Goal: Task Accomplishment & Management: Use online tool/utility

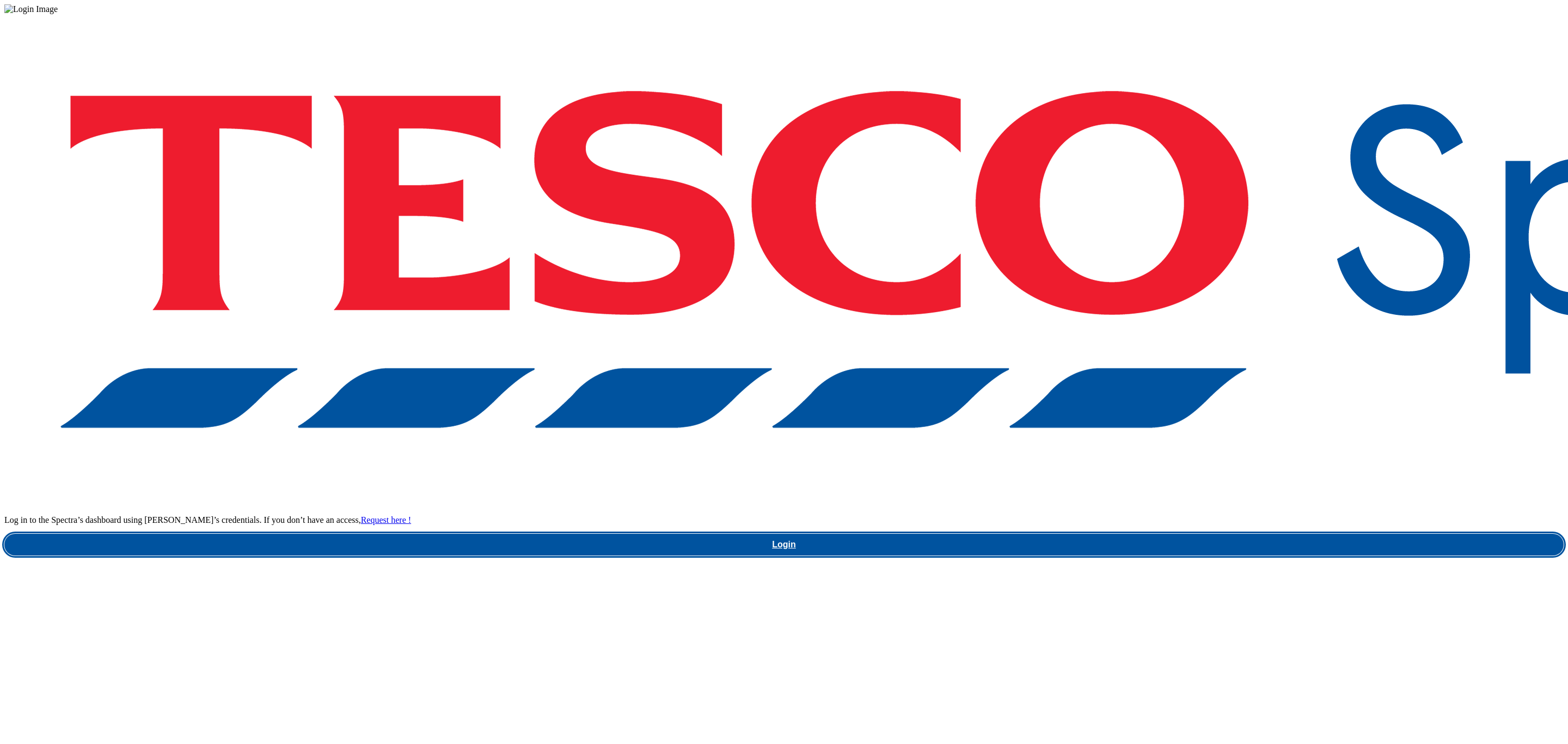
click at [1202, 534] on link "Login" at bounding box center [784, 545] width 1559 height 22
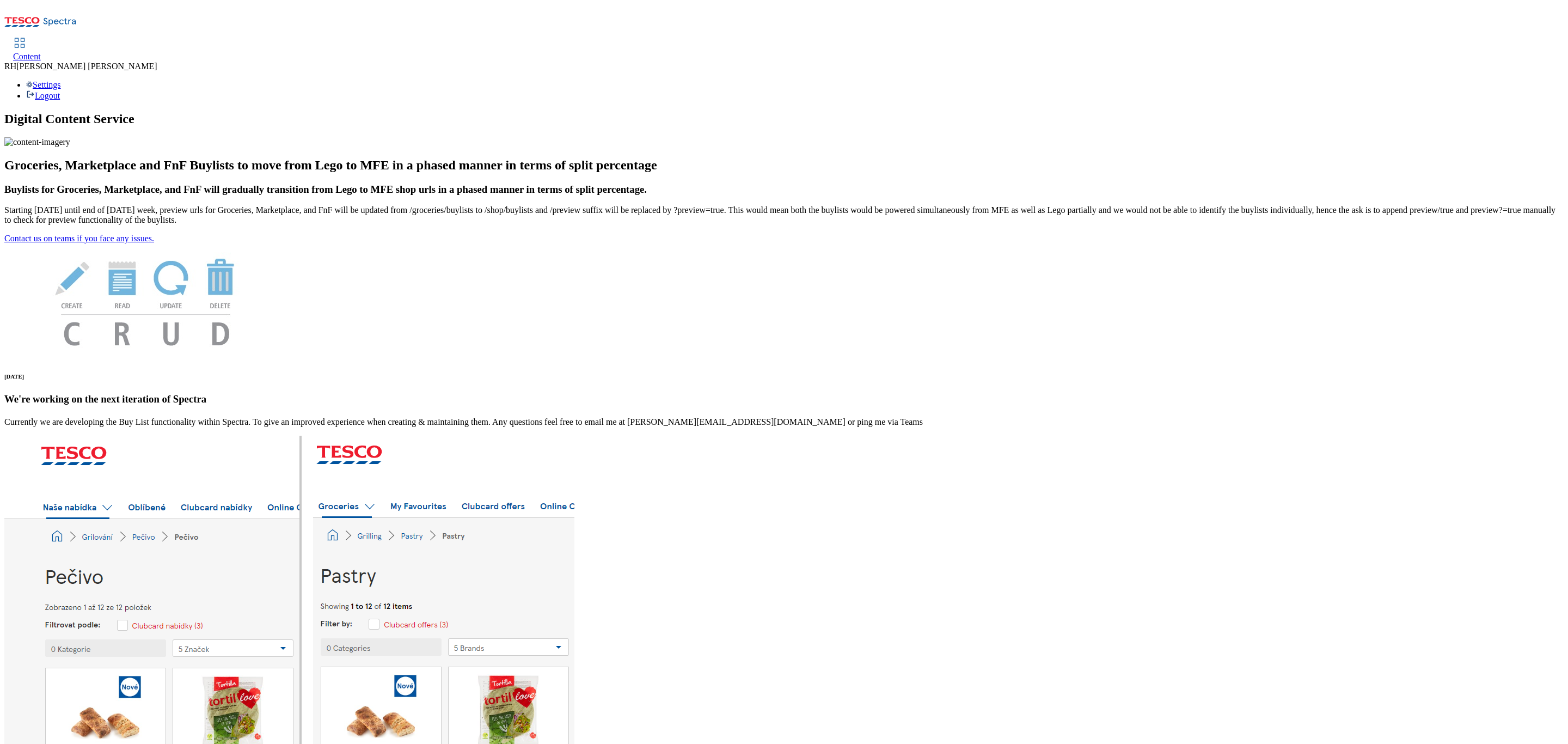
click at [25, 38] on use at bounding box center [20, 43] width 9 height 9
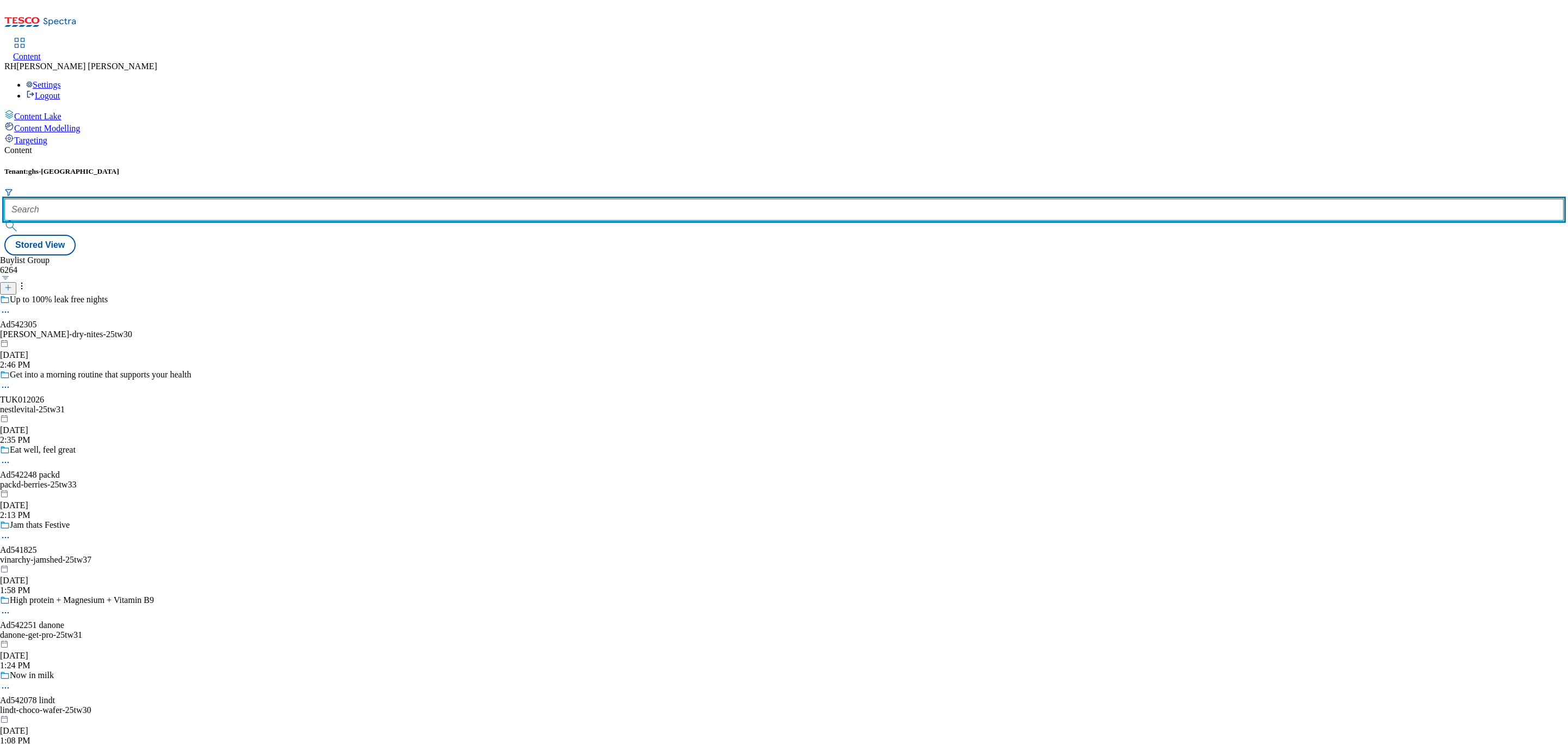
click at [246, 199] on input "text" at bounding box center [784, 210] width 1559 height 22
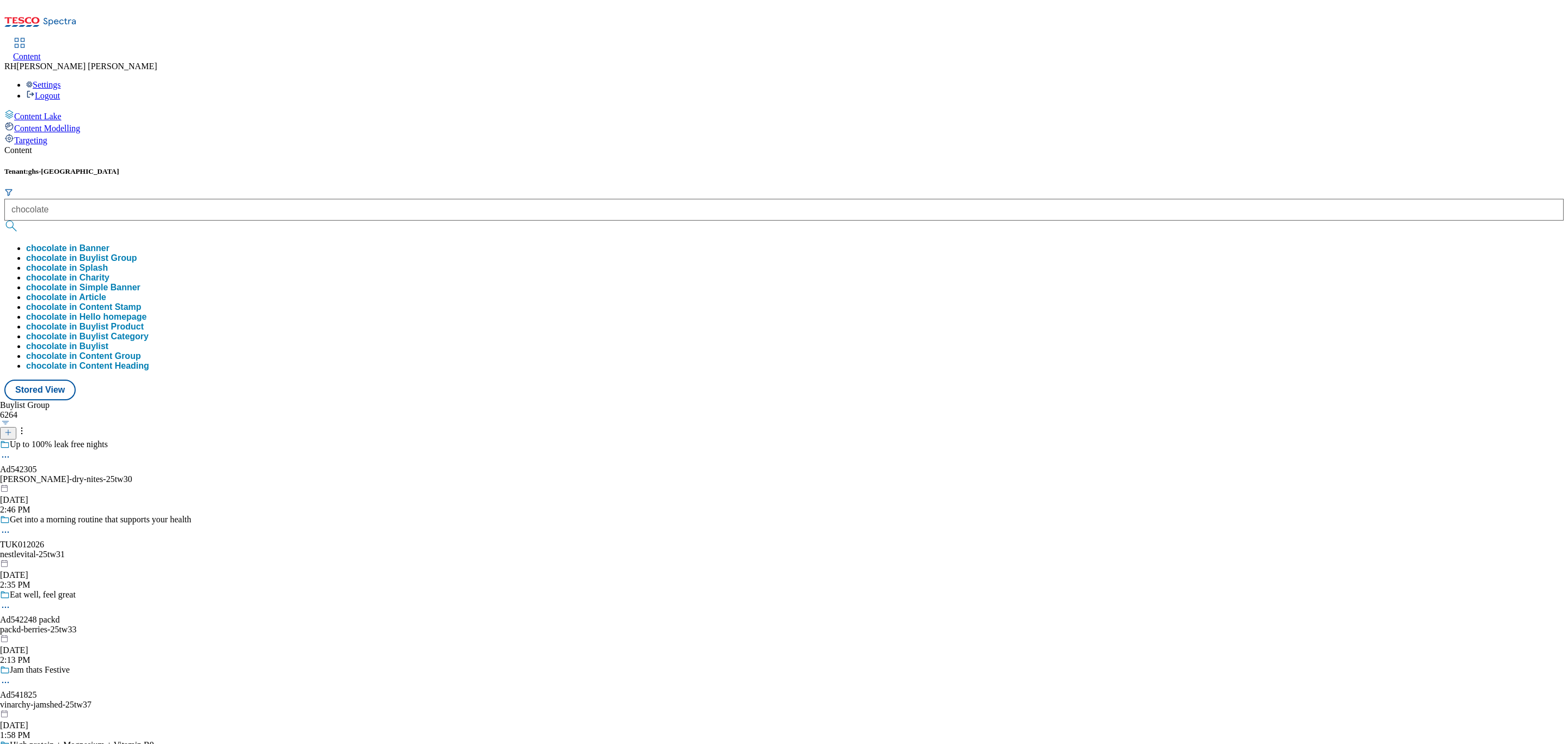
click at [137, 253] on button "chocolate in Buylist Group" at bounding box center [81, 258] width 111 height 10
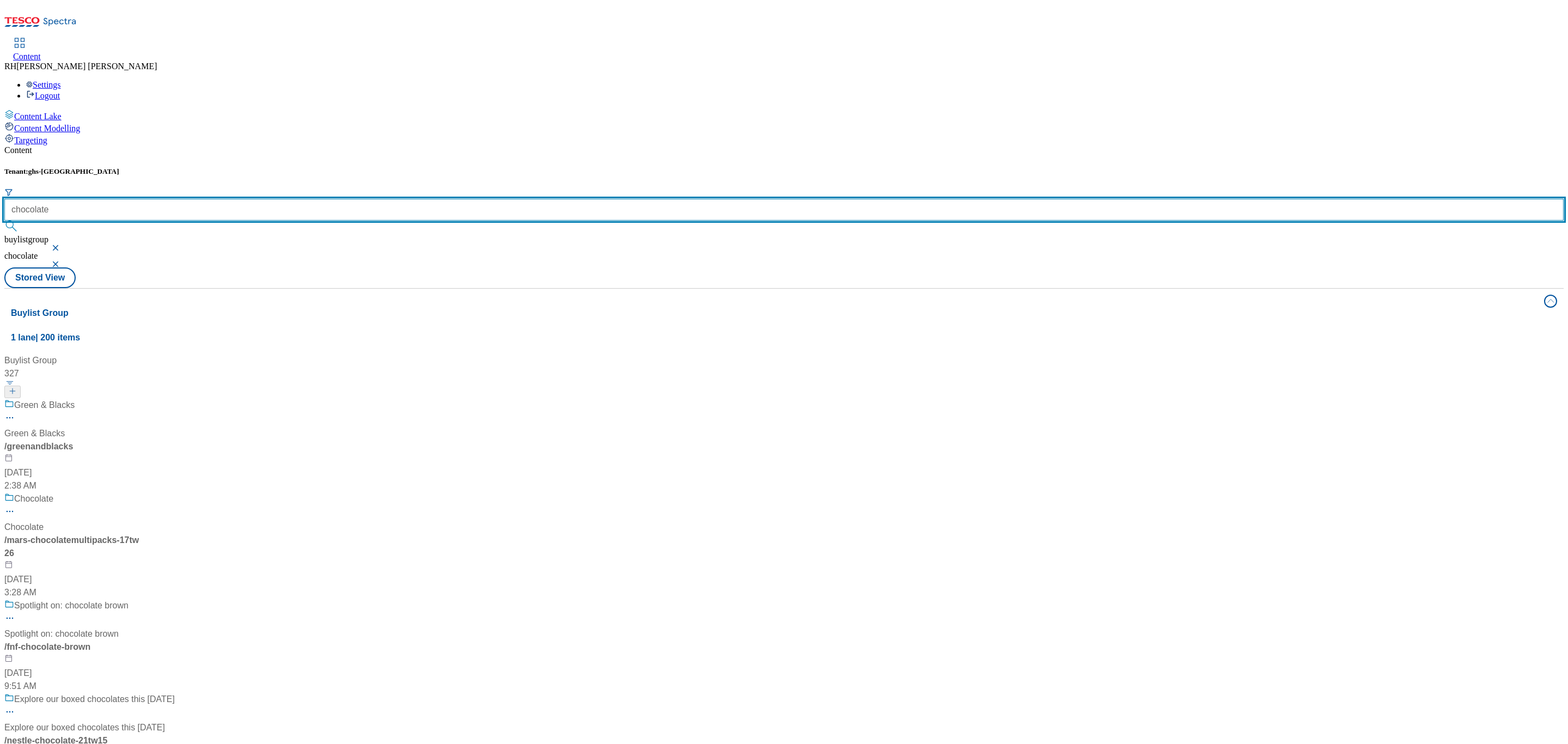
drag, startPoint x: 265, startPoint y: 94, endPoint x: 150, endPoint y: 94, distance: 115.0
click at [150, 167] on div "Tenant: ghs-uk chocolate buylistgroup chocolate" at bounding box center [784, 217] width 1559 height 100
drag, startPoint x: 263, startPoint y: 90, endPoint x: 186, endPoint y: 90, distance: 77.0
click at [186, 167] on div "Tenant: ghs-uk spotlight buylistgroup chocolate" at bounding box center [784, 217] width 1559 height 100
type input "spotlight"
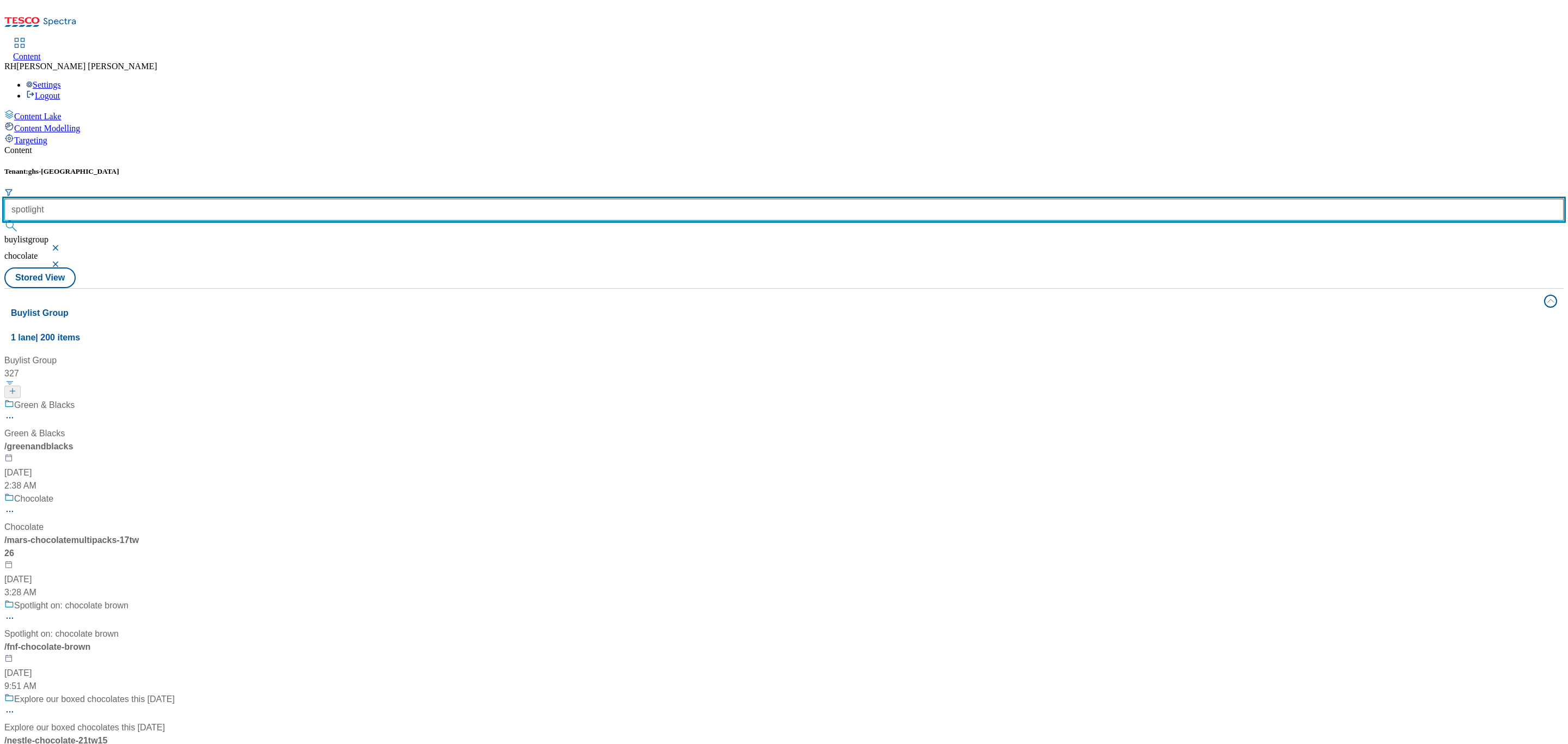
click at [5, 221] on button "submit" at bounding box center [12, 226] width 15 height 11
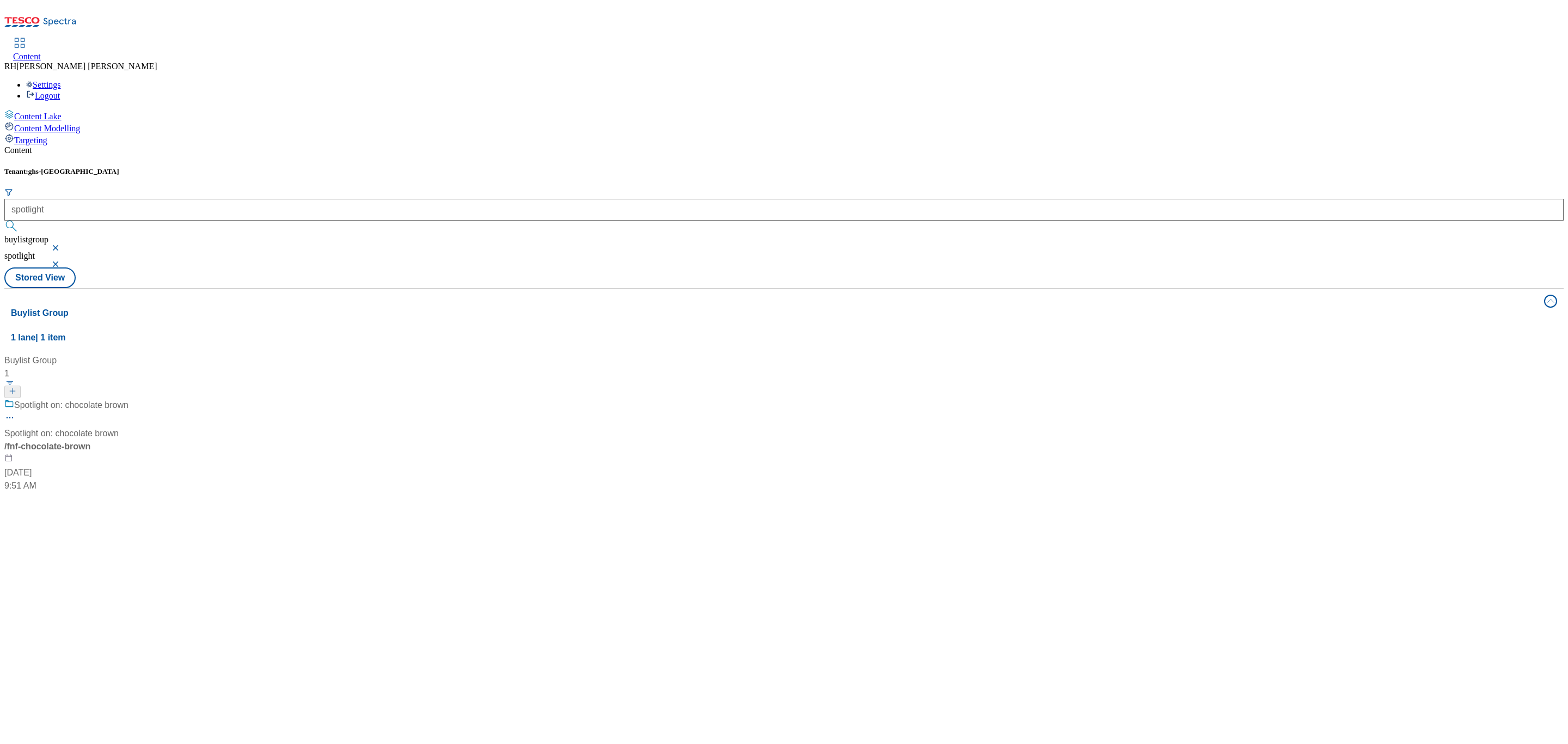
click at [140, 440] on div "/ fnf-chocolate-brown" at bounding box center [73, 446] width 136 height 13
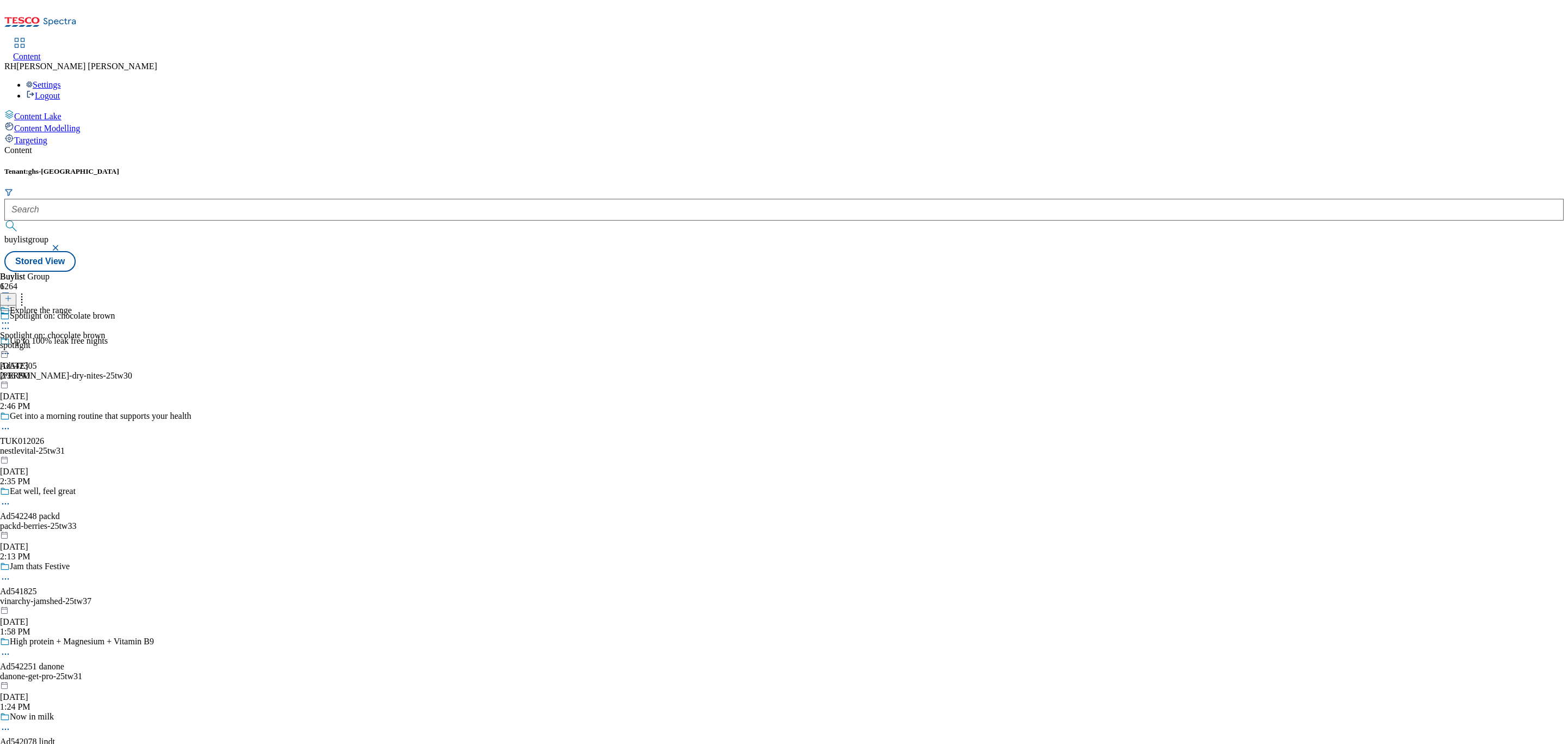
click at [105, 340] on div "spotlight" at bounding box center [53, 345] width 105 height 10
click at [43, 331] on span "All products" at bounding box center [22, 336] width 43 height 10
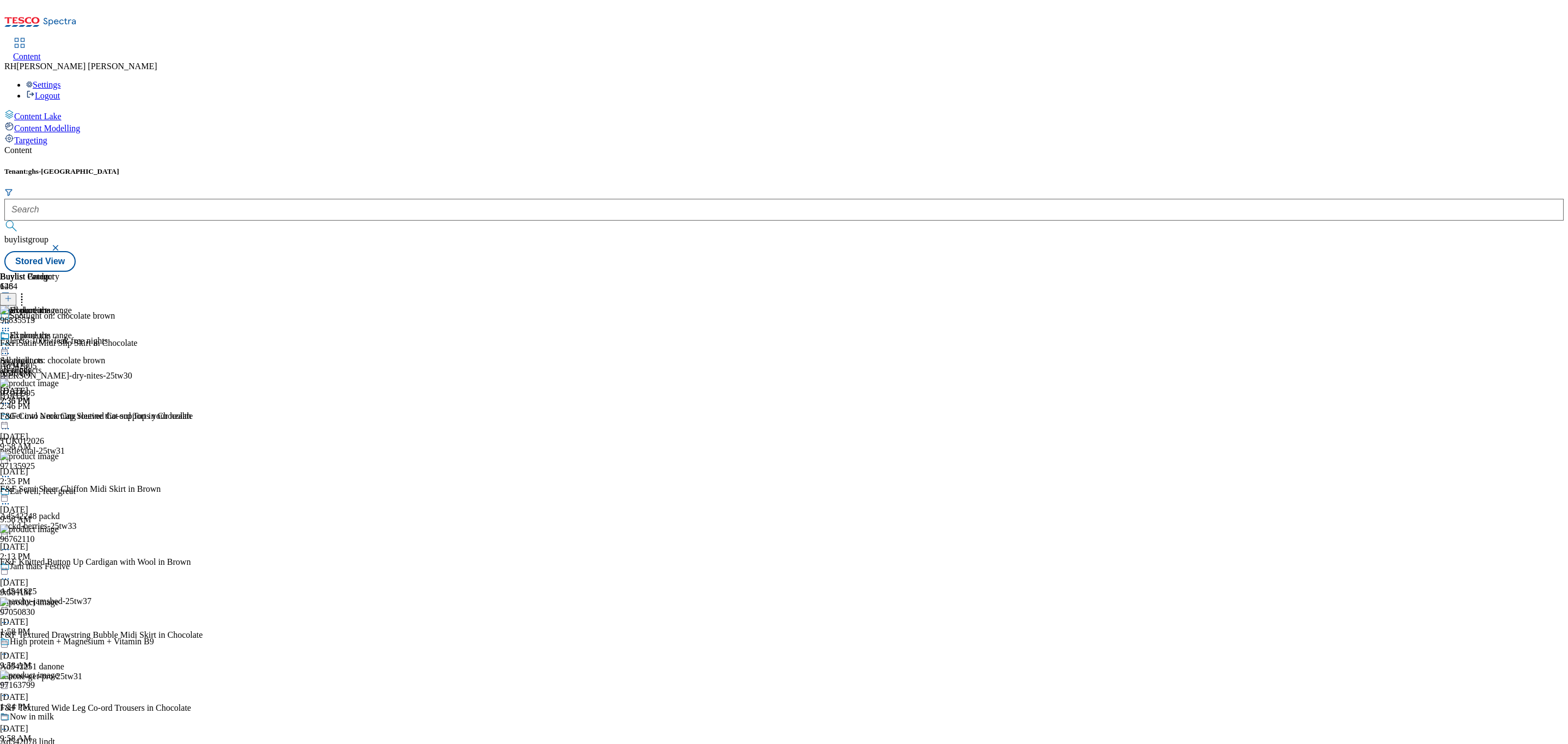
click at [27, 291] on icon at bounding box center [22, 297] width 11 height 11
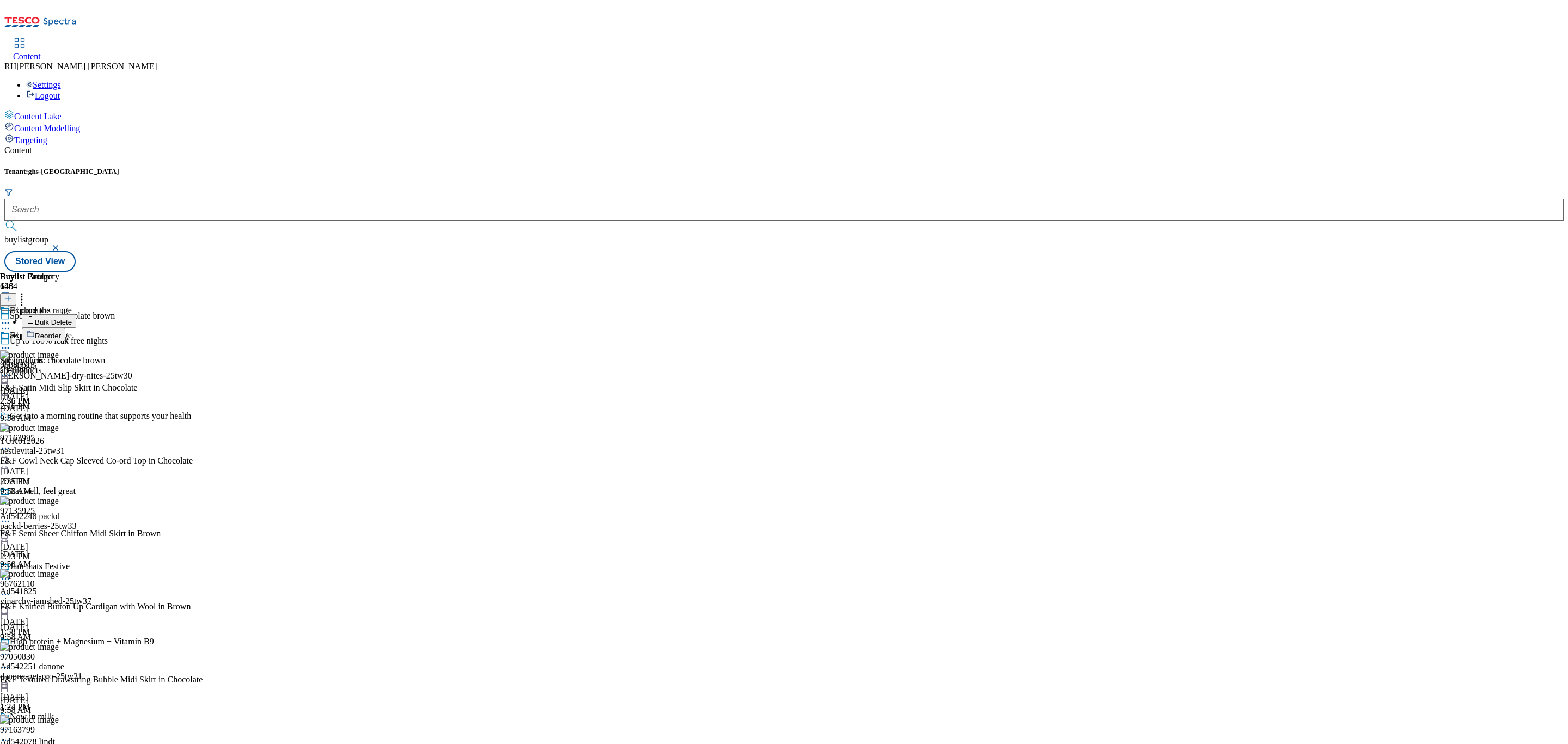
click at [61, 332] on span "Reorder" at bounding box center [48, 336] width 26 height 9
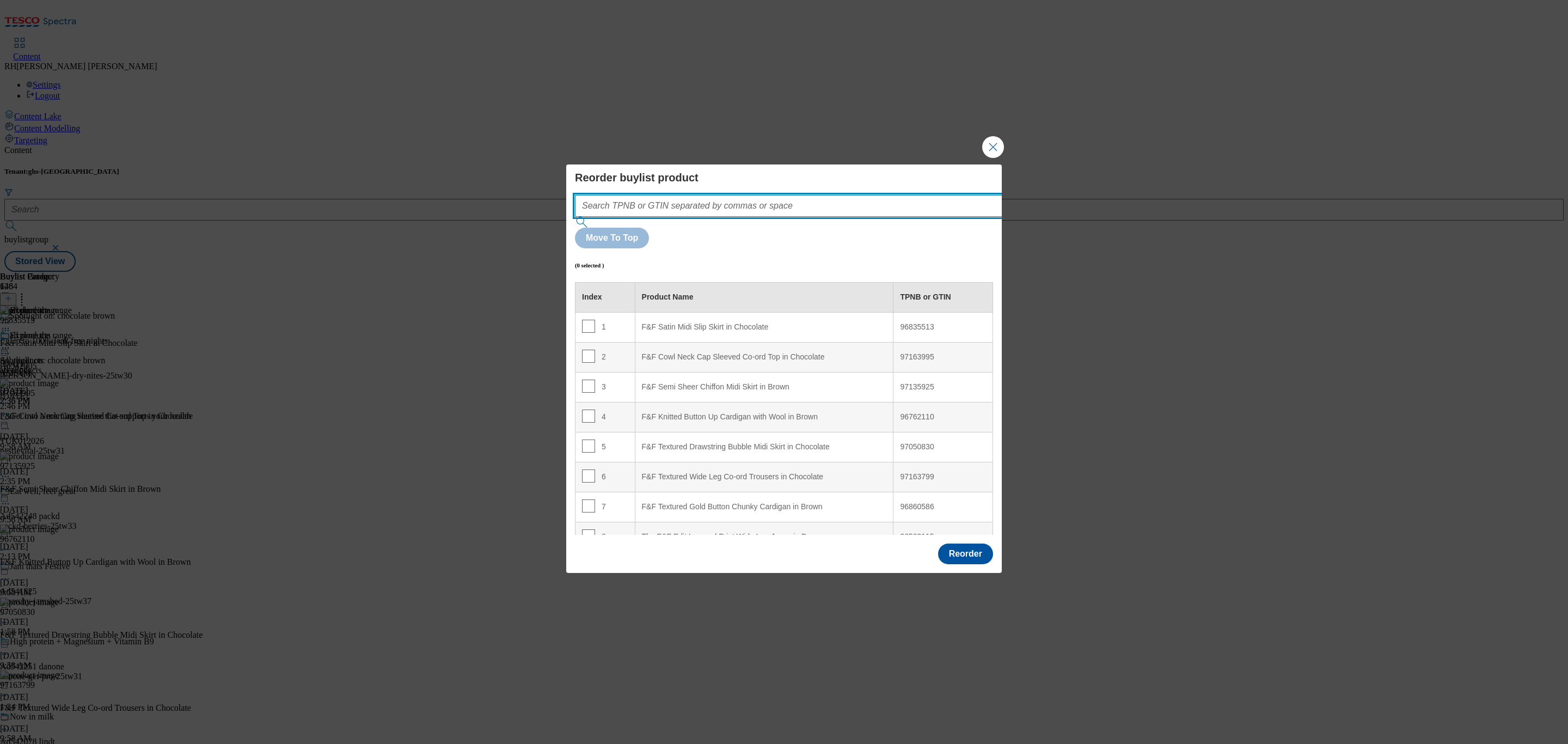
click at [735, 217] on input "Modal" at bounding box center [805, 206] width 460 height 22
paste input "97108700"
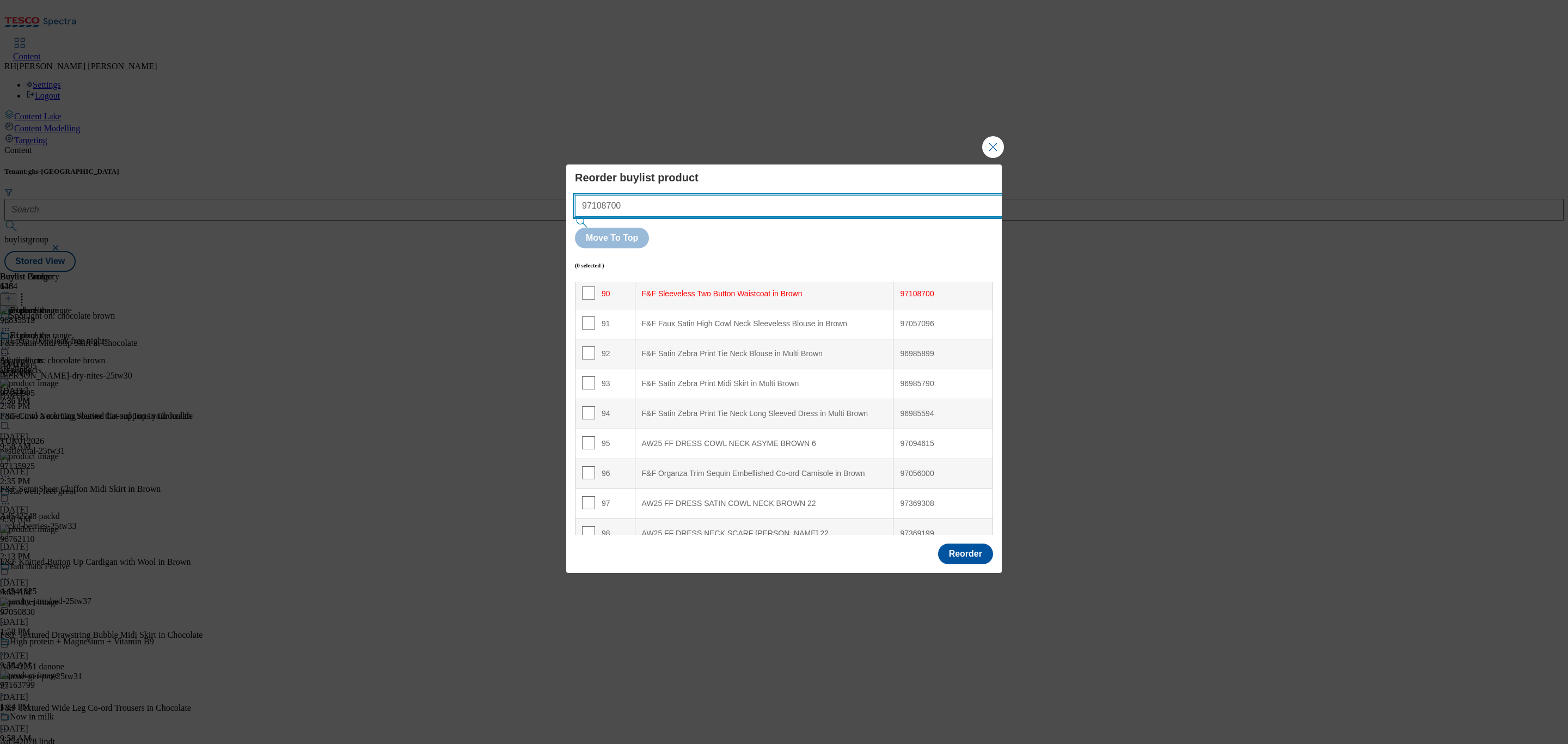
scroll to position [2706, 0]
type input "97108700"
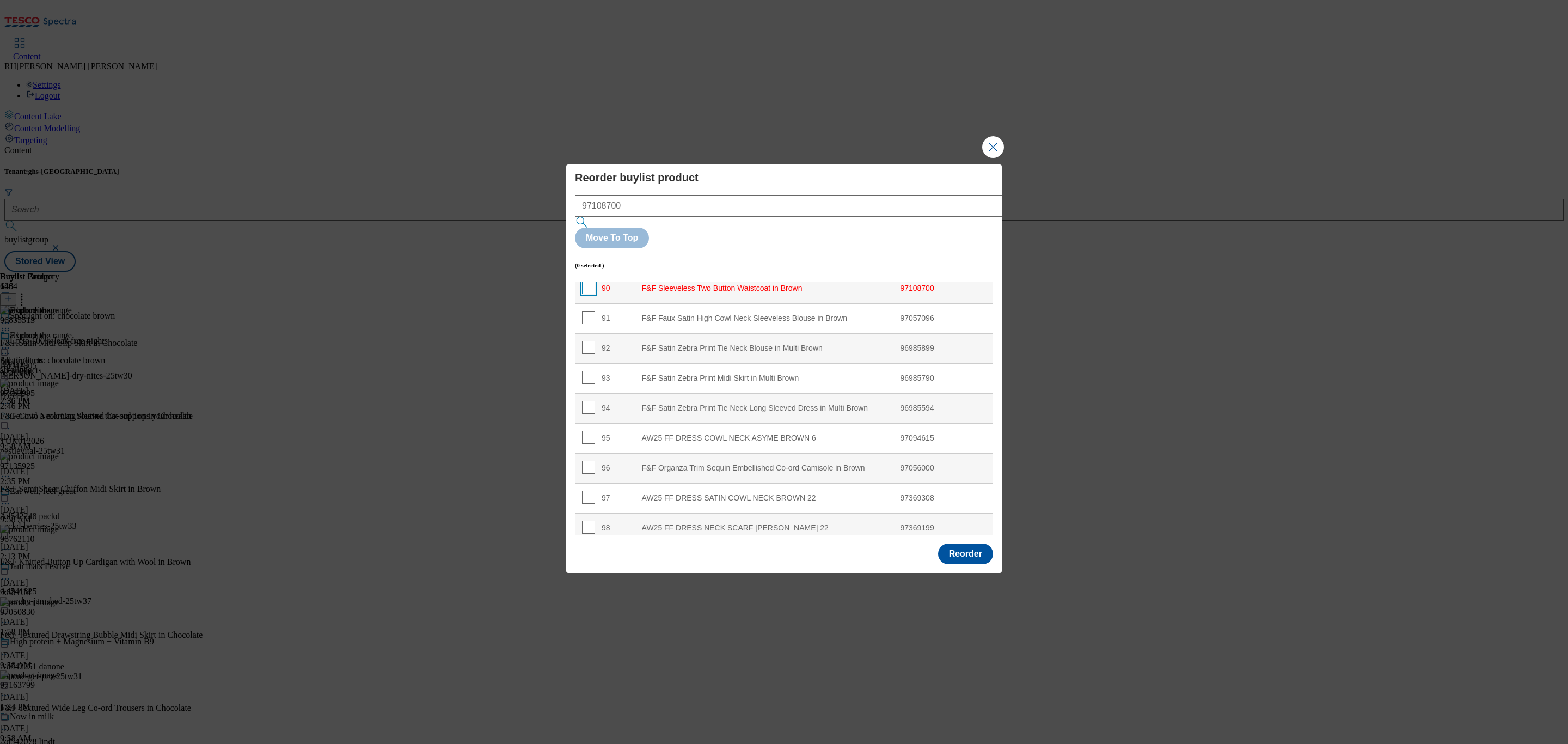
click at [588, 281] on input "Modal" at bounding box center [588, 288] width 13 height 13
checkbox input "true"
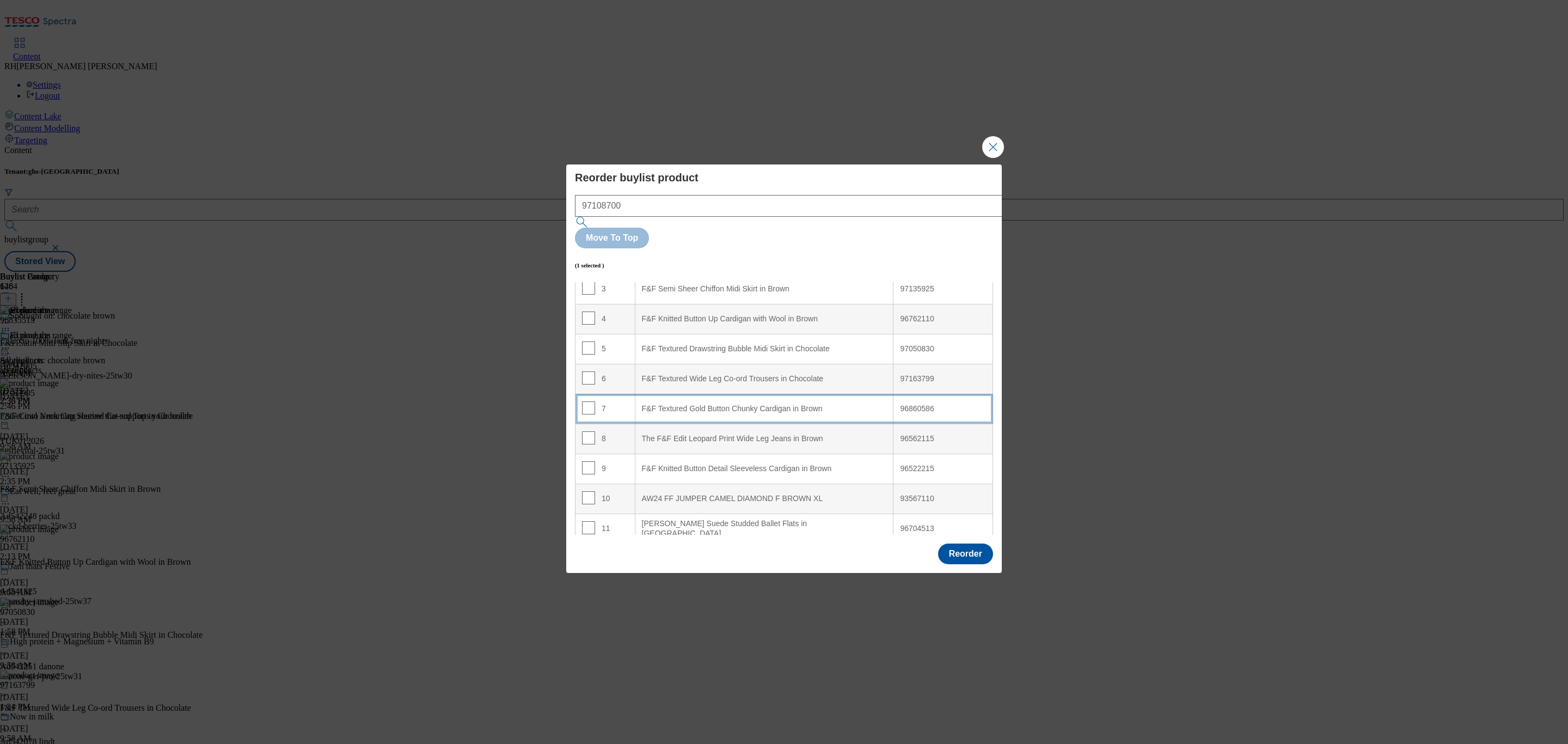
click at [806, 394] on Brown "F&F Textured Gold Button Chunky Cardigan in Brown" at bounding box center [765, 408] width 259 height 30
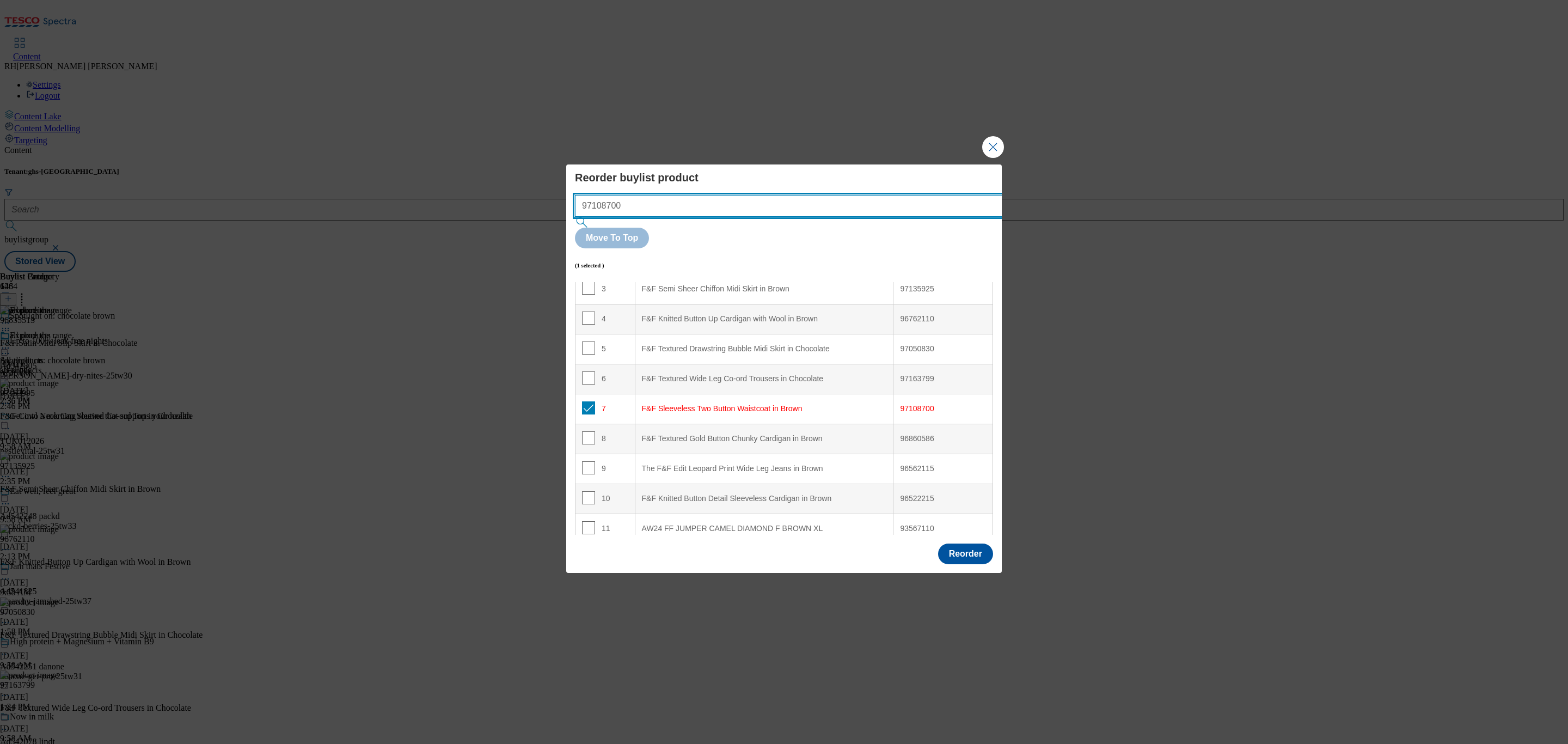
drag, startPoint x: 672, startPoint y: 227, endPoint x: 418, endPoint y: 227, distance: 254.0
click at [418, 227] on div "Reorder buylist product 97108700 Move To Top (1 selected ) Index Product Name T…" at bounding box center [784, 372] width 1568 height 744
paste input "049181"
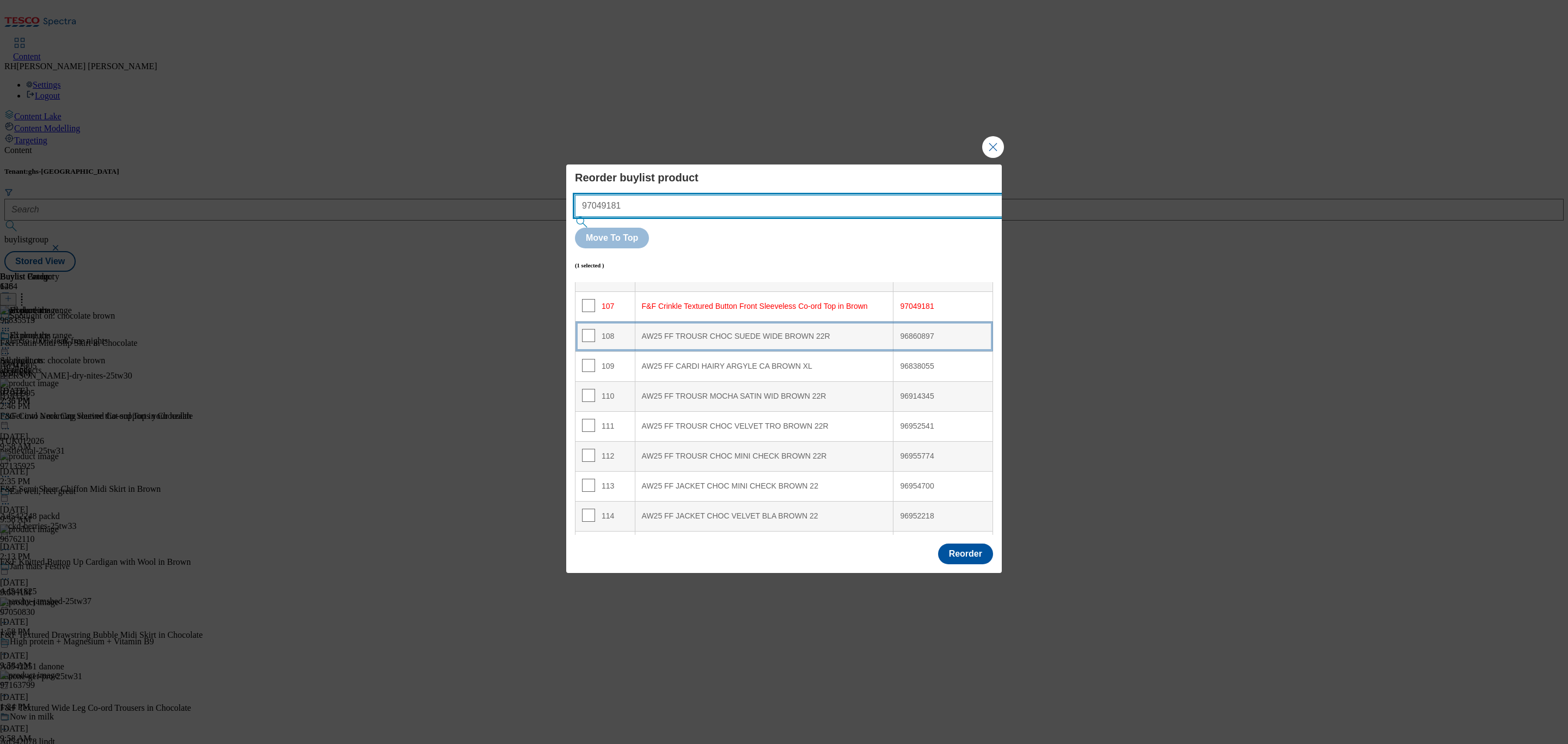
scroll to position [3215, 0]
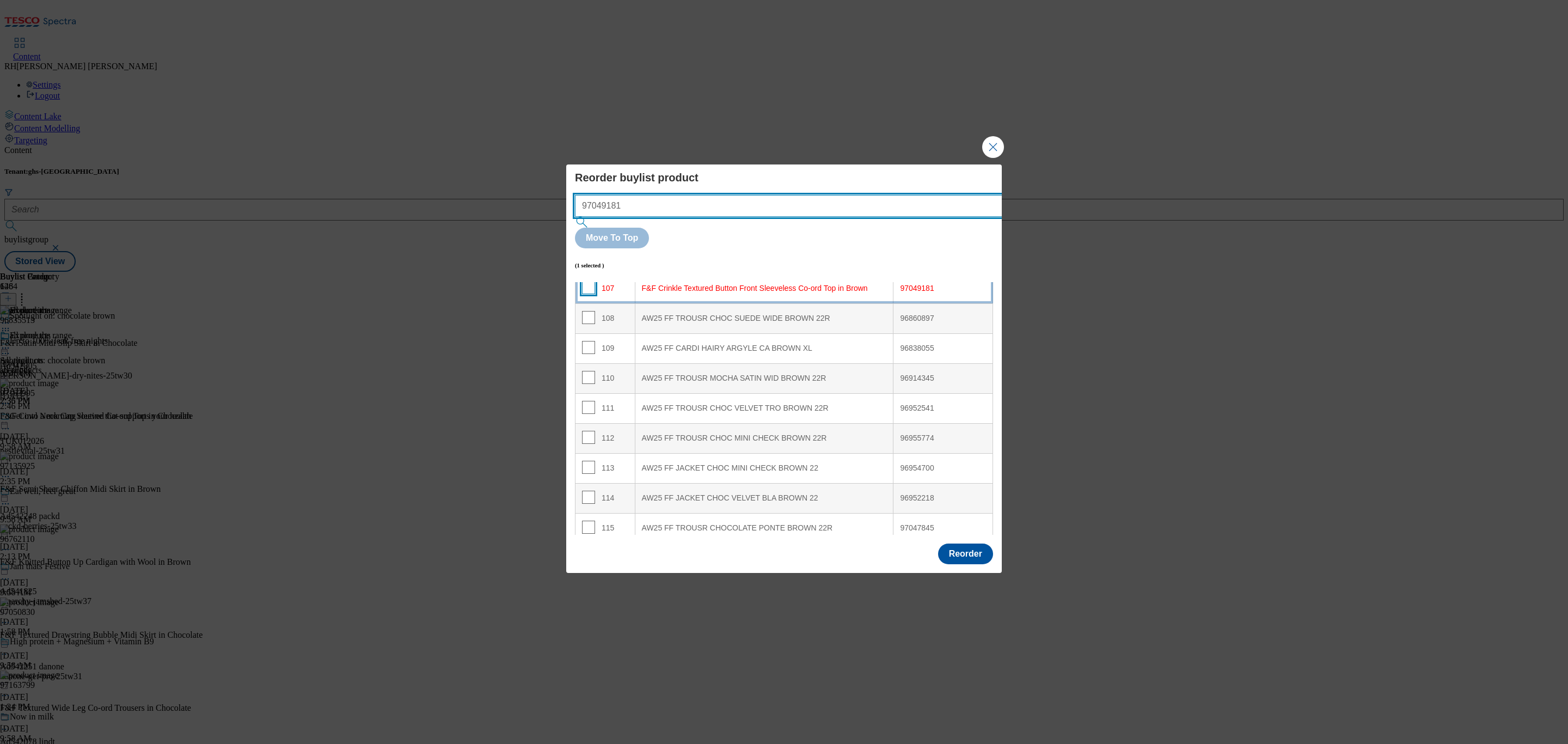
type input "97049181"
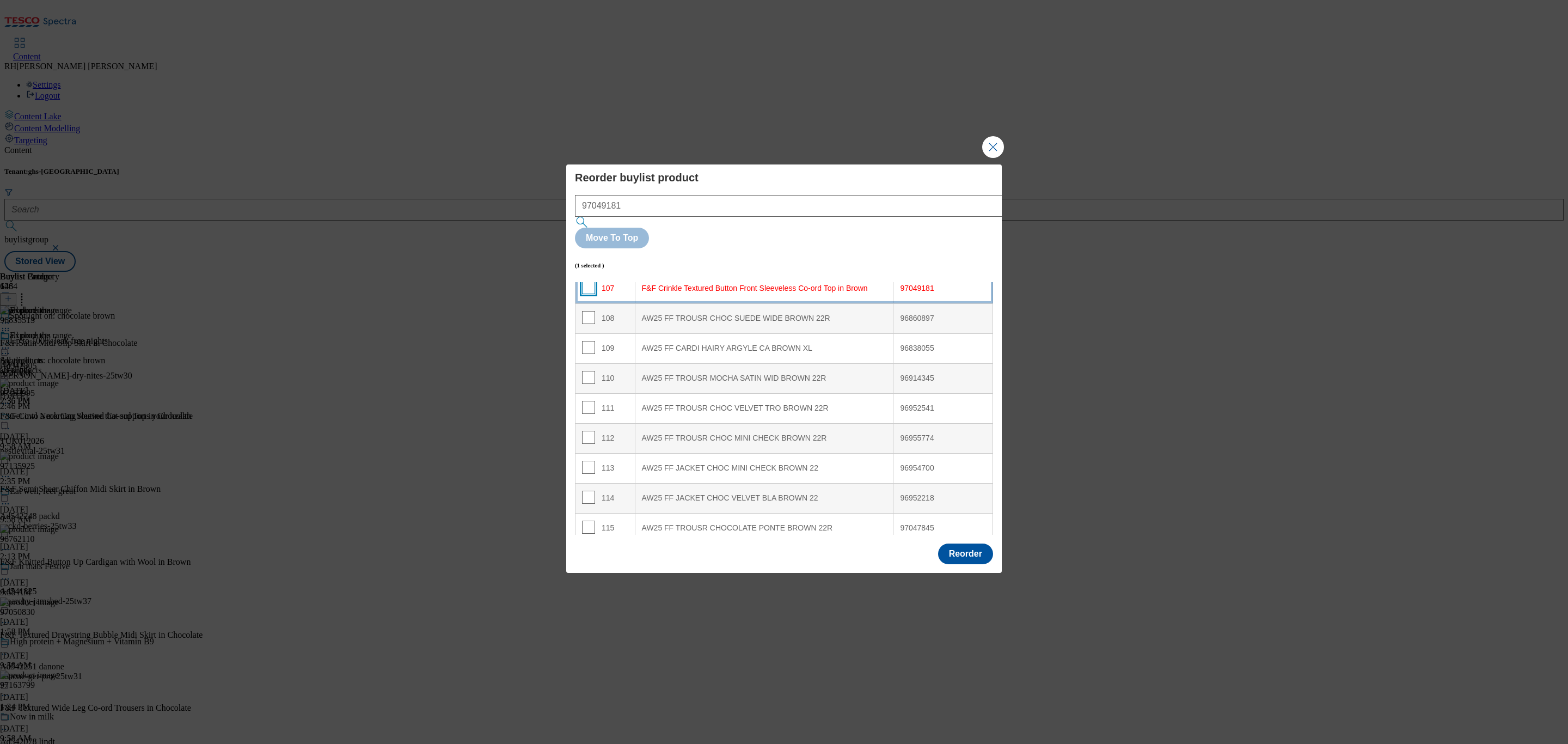
click at [589, 281] on input "Modal" at bounding box center [588, 288] width 13 height 13
checkbox input "true"
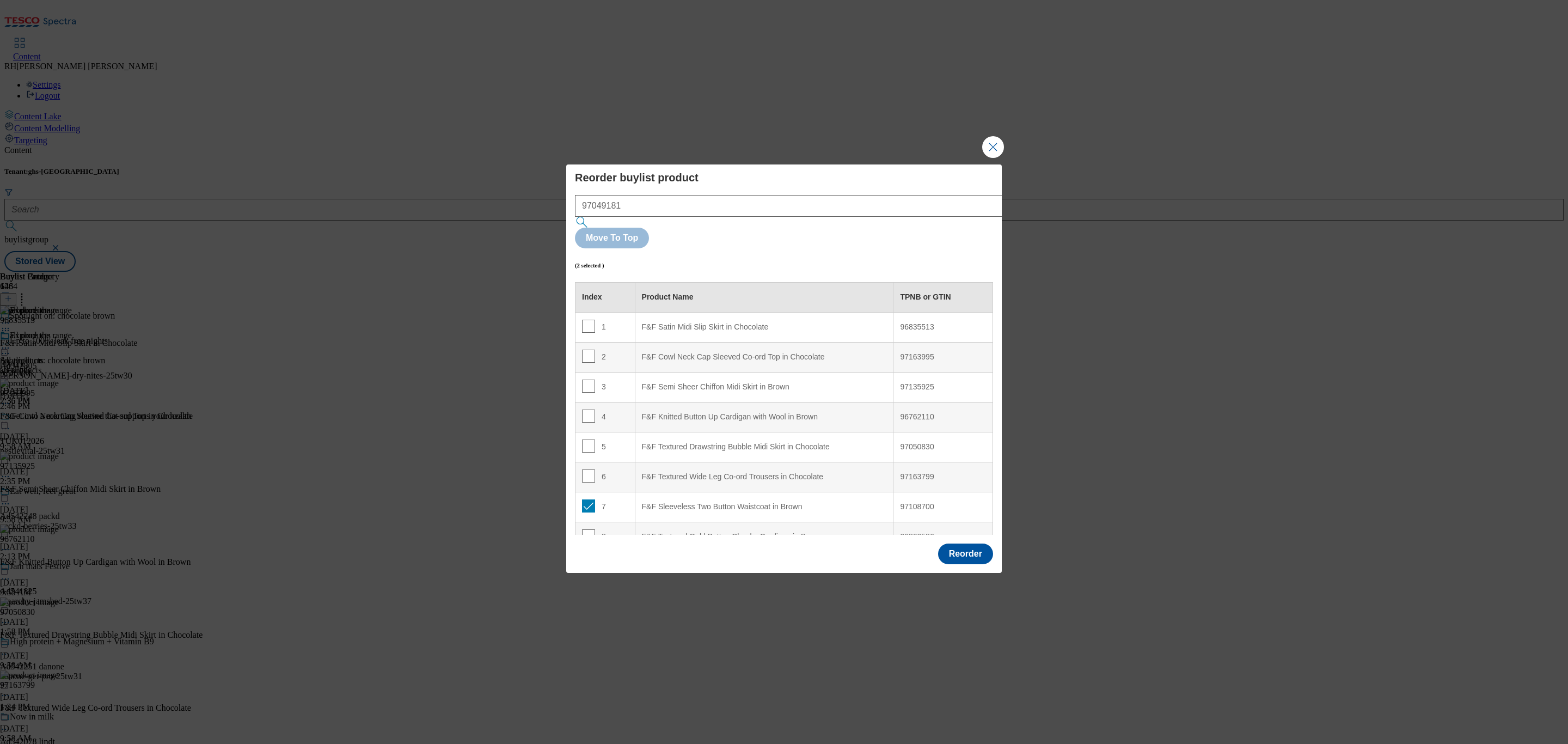
scroll to position [56, 0]
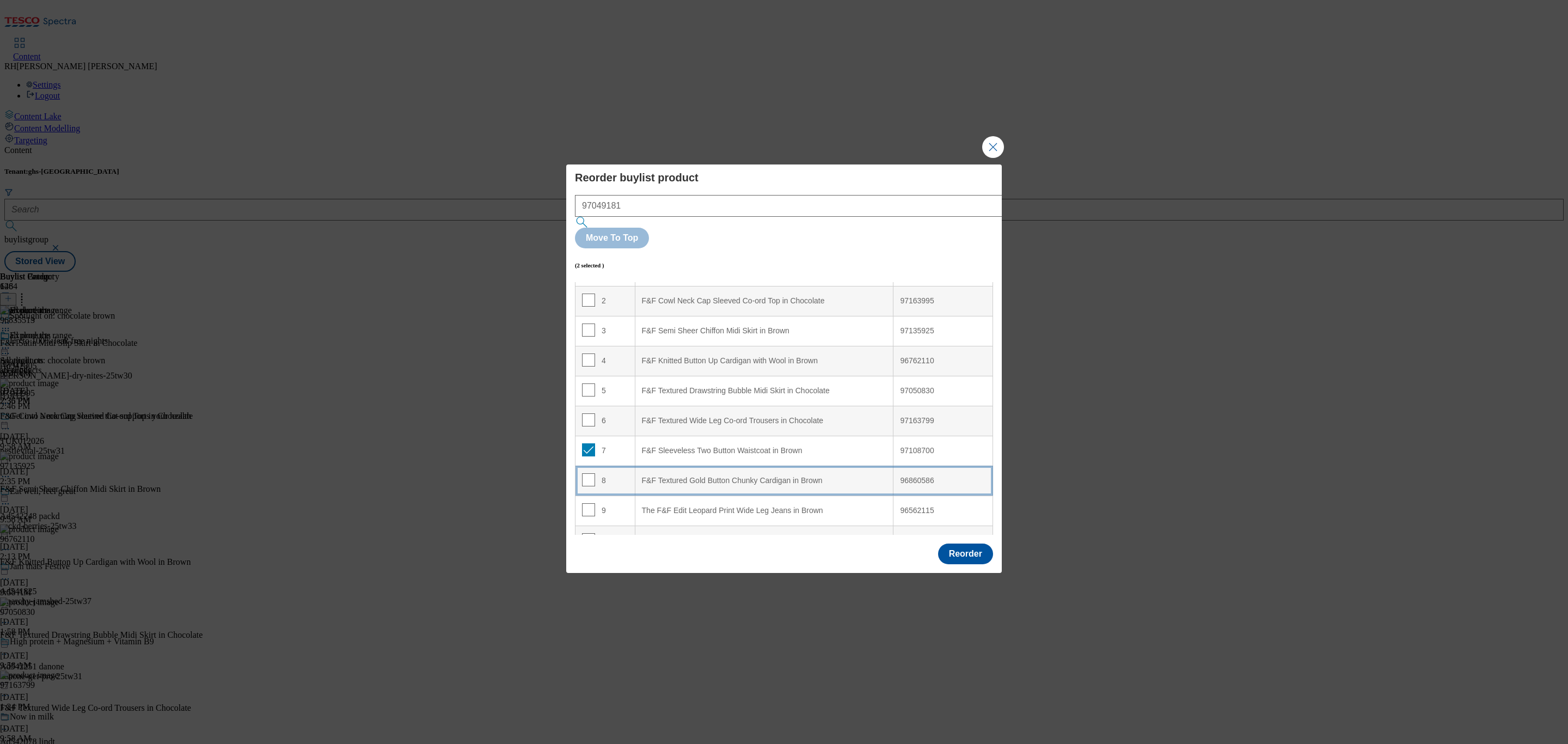
click at [676, 476] on div "F&F Textured Gold Button Chunky Cardigan in Brown" at bounding box center [765, 480] width 245 height 10
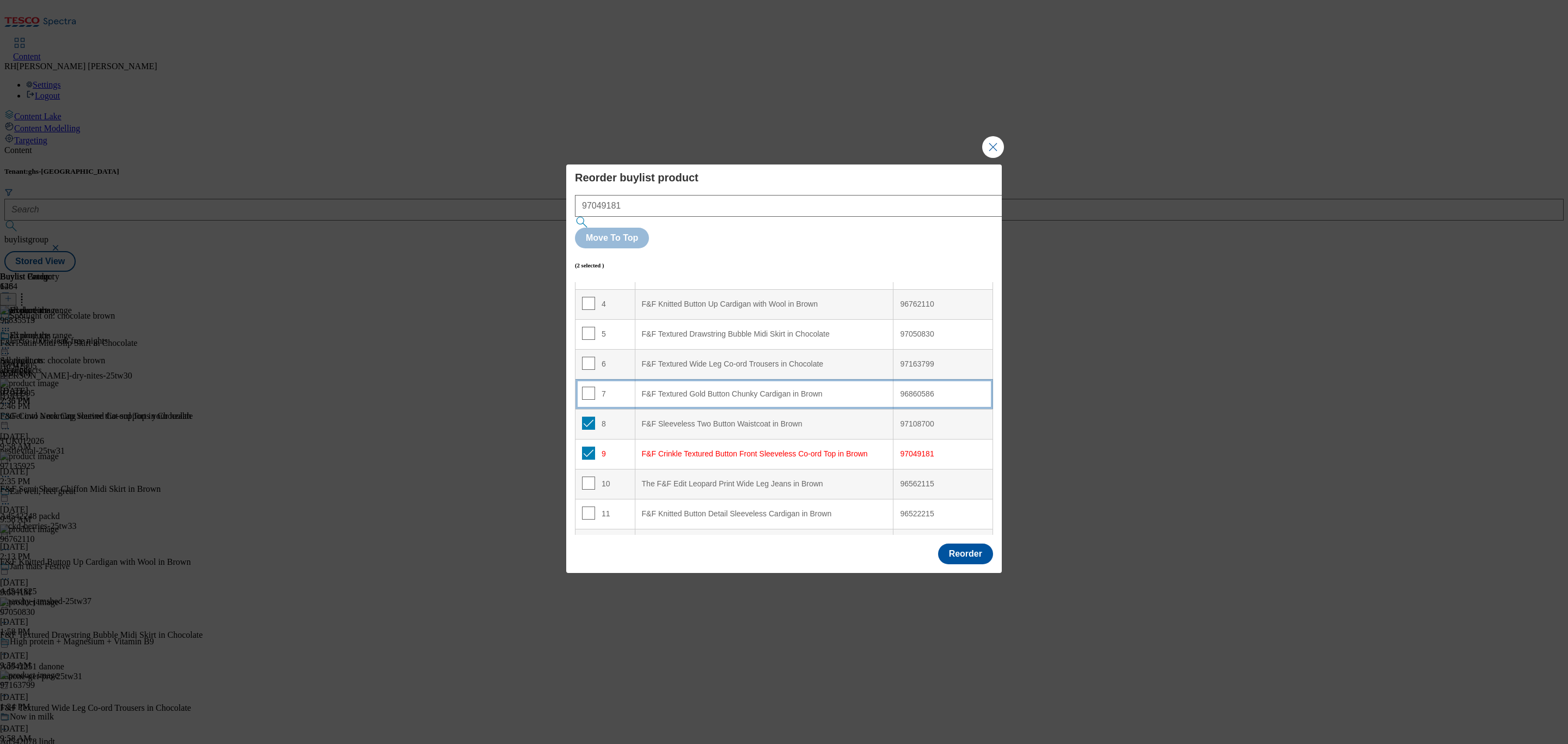
scroll to position [138, 0]
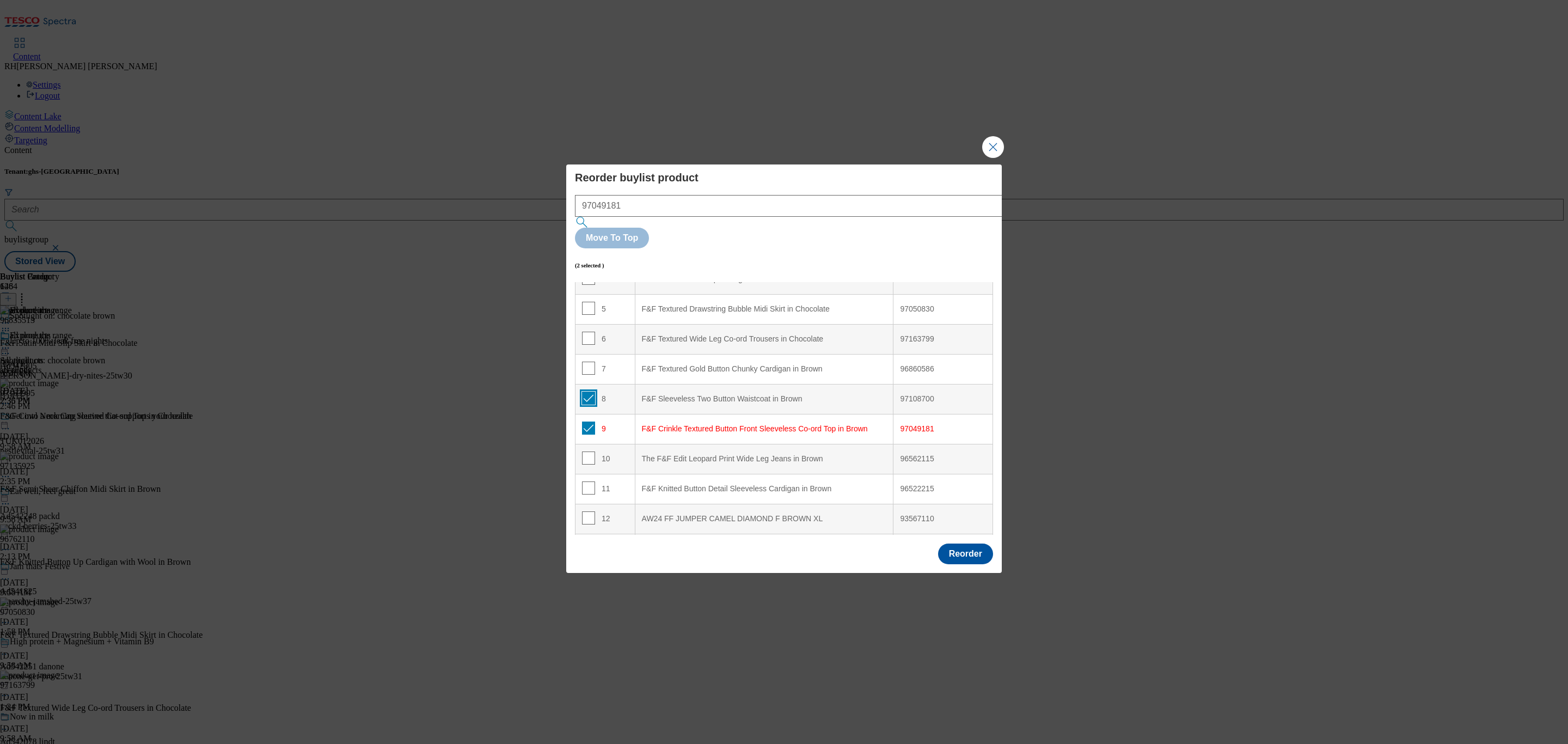
click at [589, 391] on input "Modal" at bounding box center [588, 398] width 13 height 13
checkbox input "false"
click at [586, 422] on input "Modal" at bounding box center [588, 428] width 13 height 13
checkbox input "false"
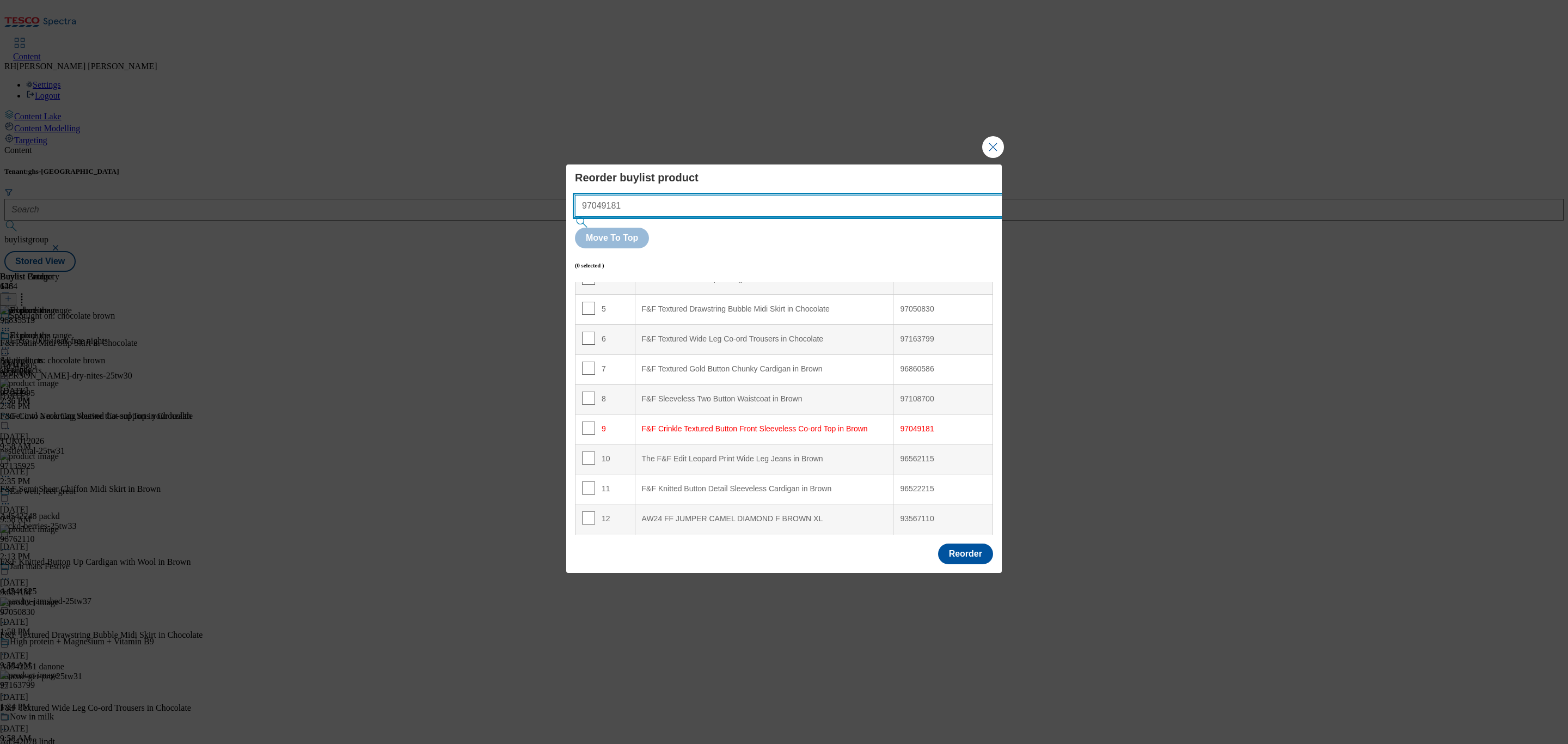
drag, startPoint x: 676, startPoint y: 226, endPoint x: 489, endPoint y: 226, distance: 187.0
click at [489, 226] on div "Reorder buylist product 97049181 Move To Top (0 selected ) Index Product Name T…" at bounding box center [784, 372] width 1568 height 744
paste input "6697347"
type input "96697347"
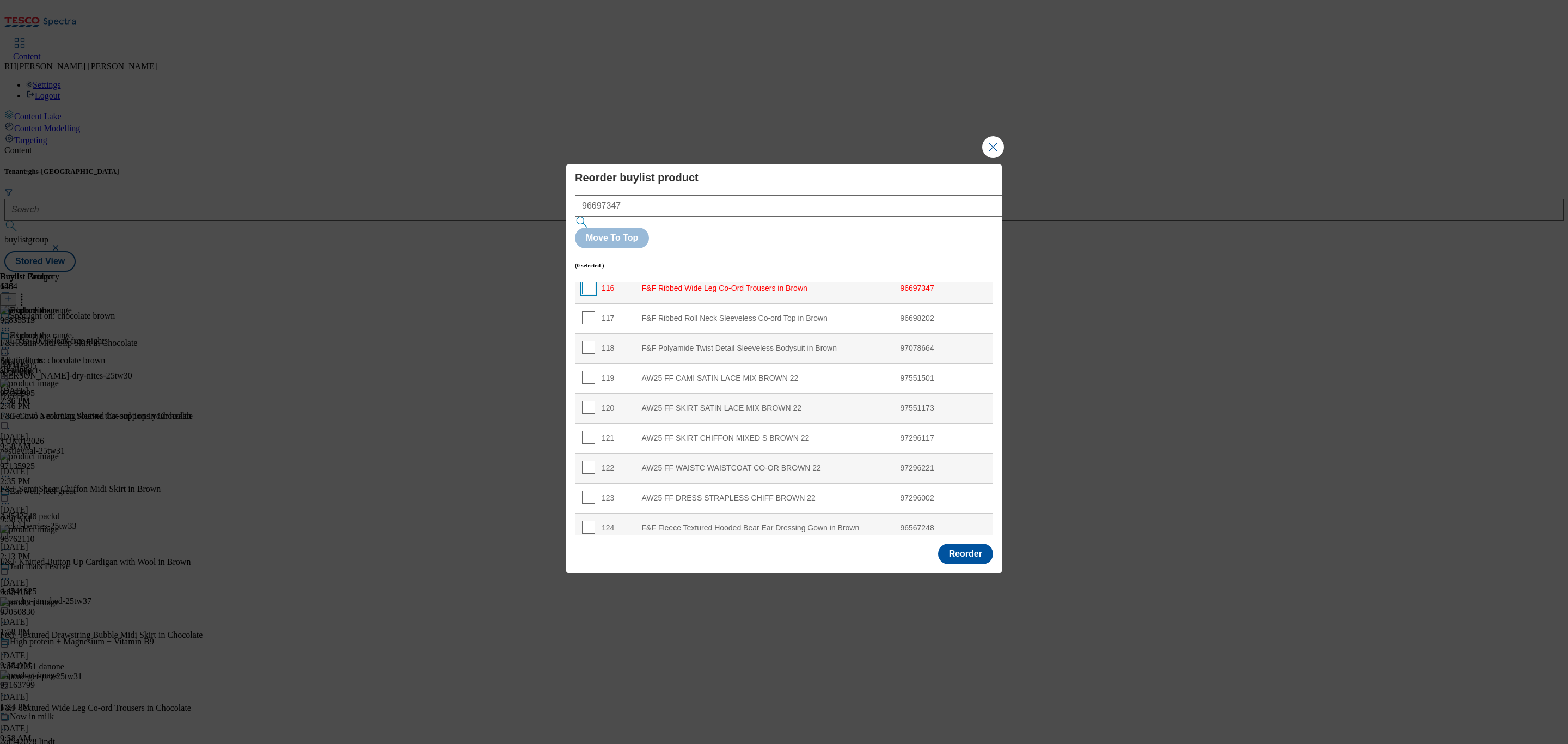
click at [587, 281] on input "Modal" at bounding box center [588, 288] width 13 height 13
checkbox input "true"
click at [589, 311] on input "Modal" at bounding box center [588, 317] width 13 height 13
checkbox input "true"
click at [590, 341] on input "Modal" at bounding box center [588, 347] width 13 height 13
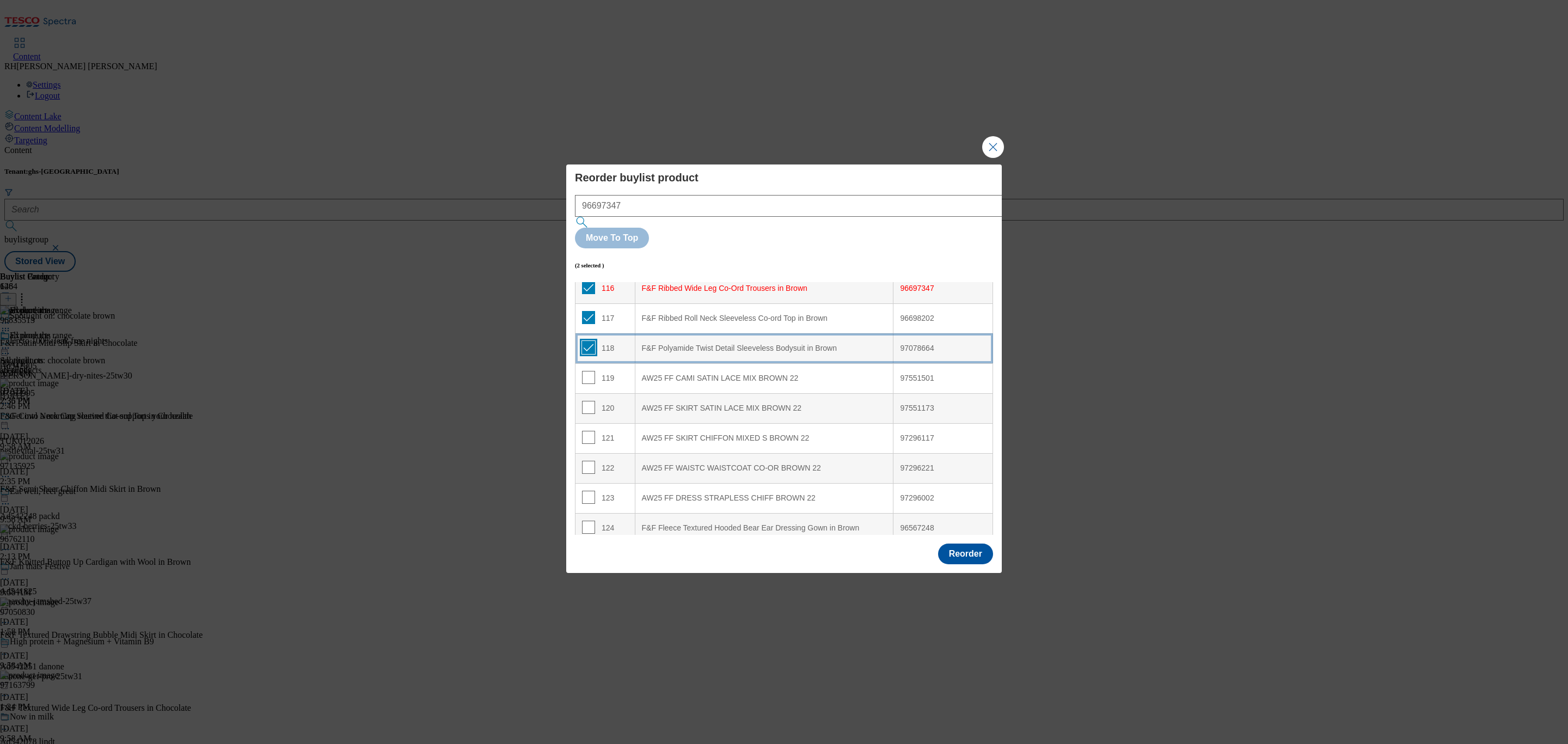
checkbox input "true"
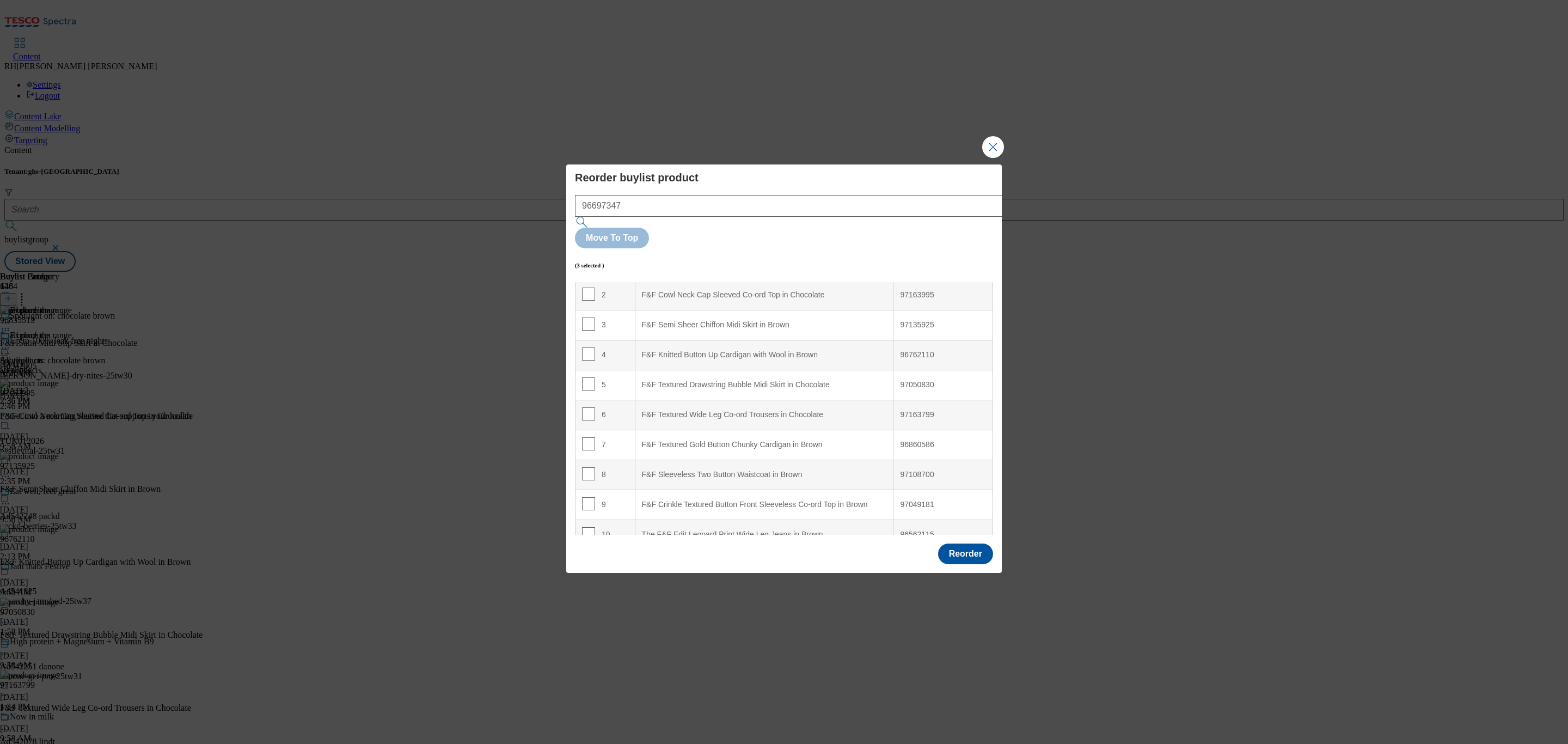
scroll to position [144, 0]
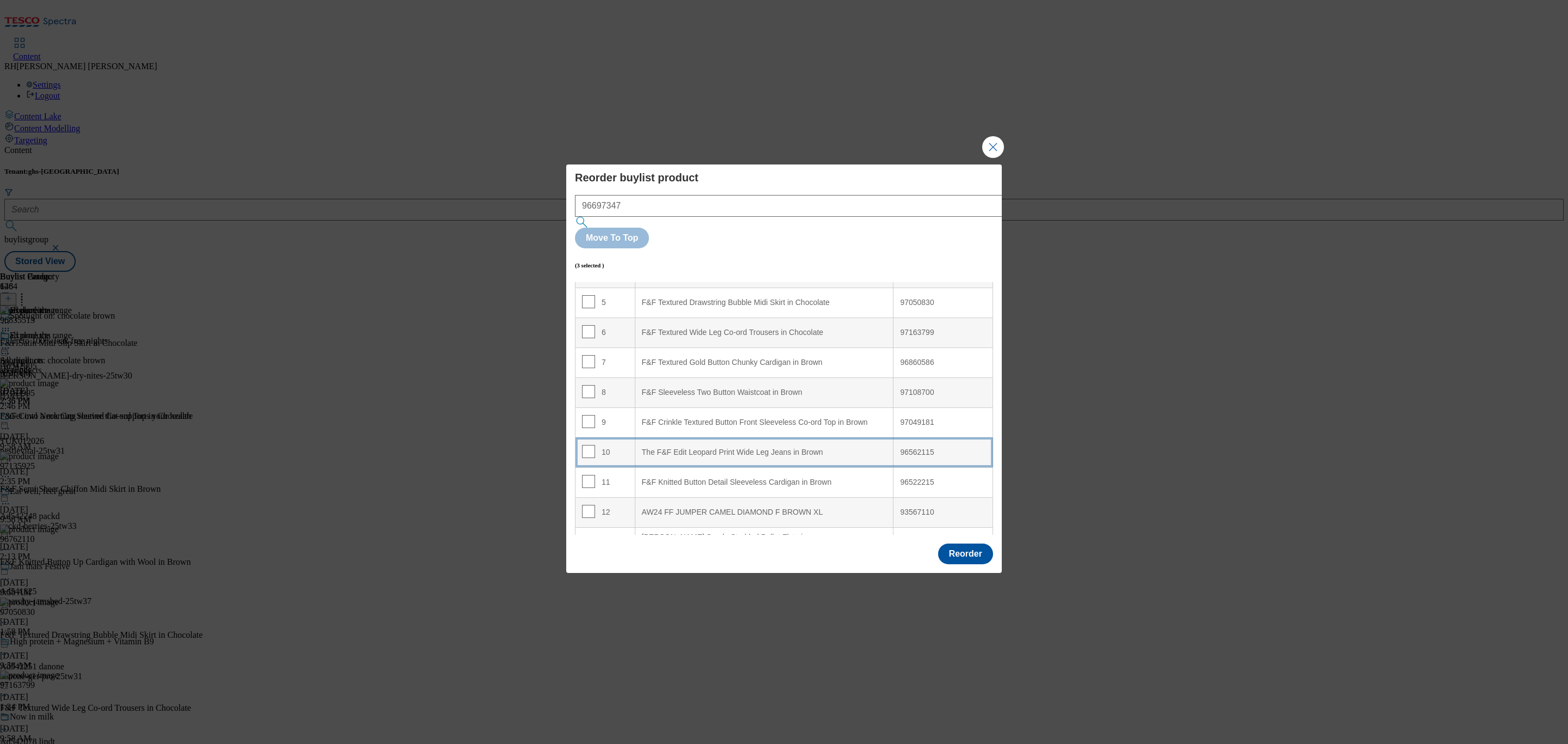
click at [768, 448] on div "The F&F Edit Leopard Print Wide Leg Jeans in Brown" at bounding box center [765, 453] width 245 height 10
click at [587, 445] on input "Modal" at bounding box center [588, 451] width 13 height 13
checkbox input "false"
click at [588, 475] on input "Modal" at bounding box center [588, 481] width 13 height 13
checkbox input "false"
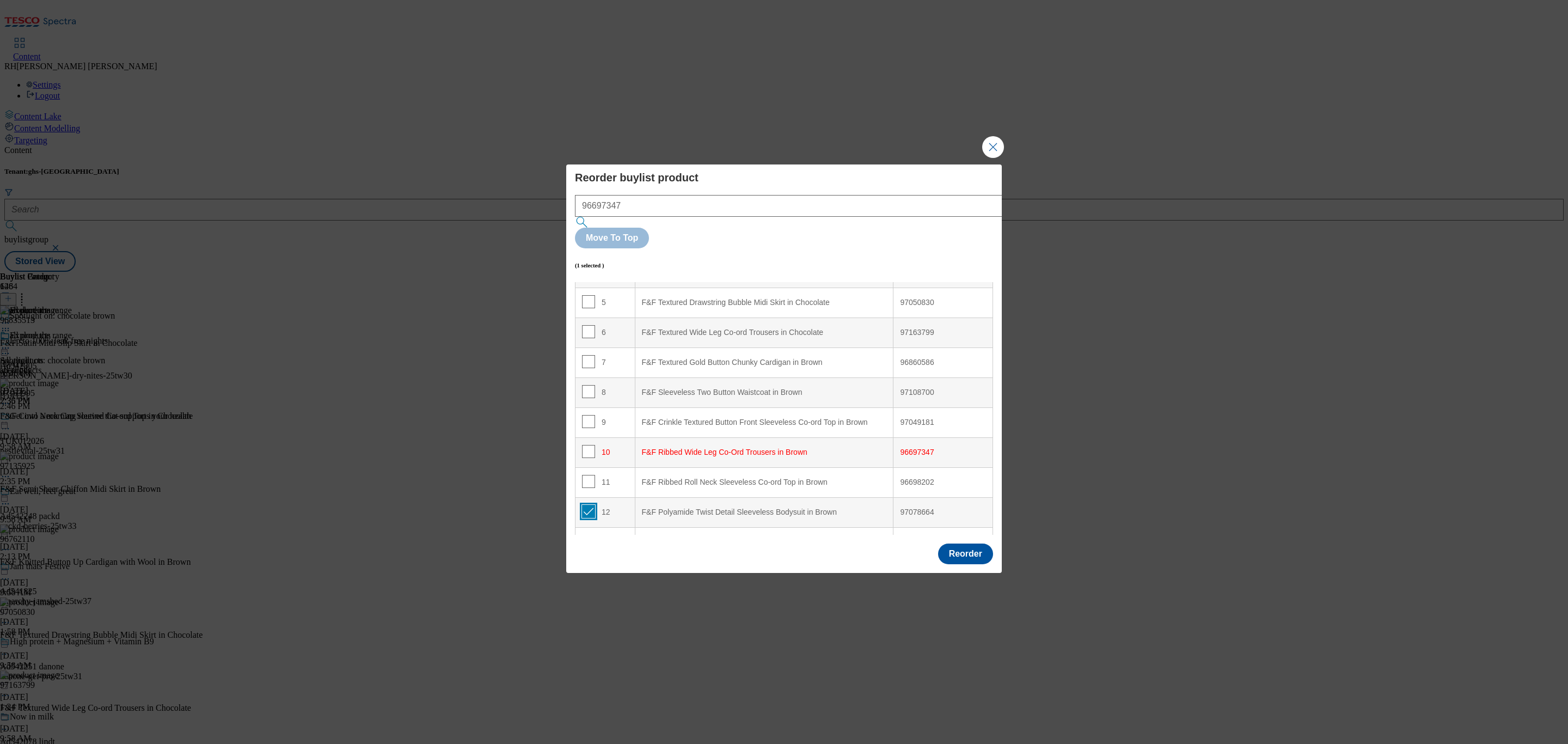
click at [585, 505] on input "Modal" at bounding box center [588, 512] width 13 height 13
checkbox input "false"
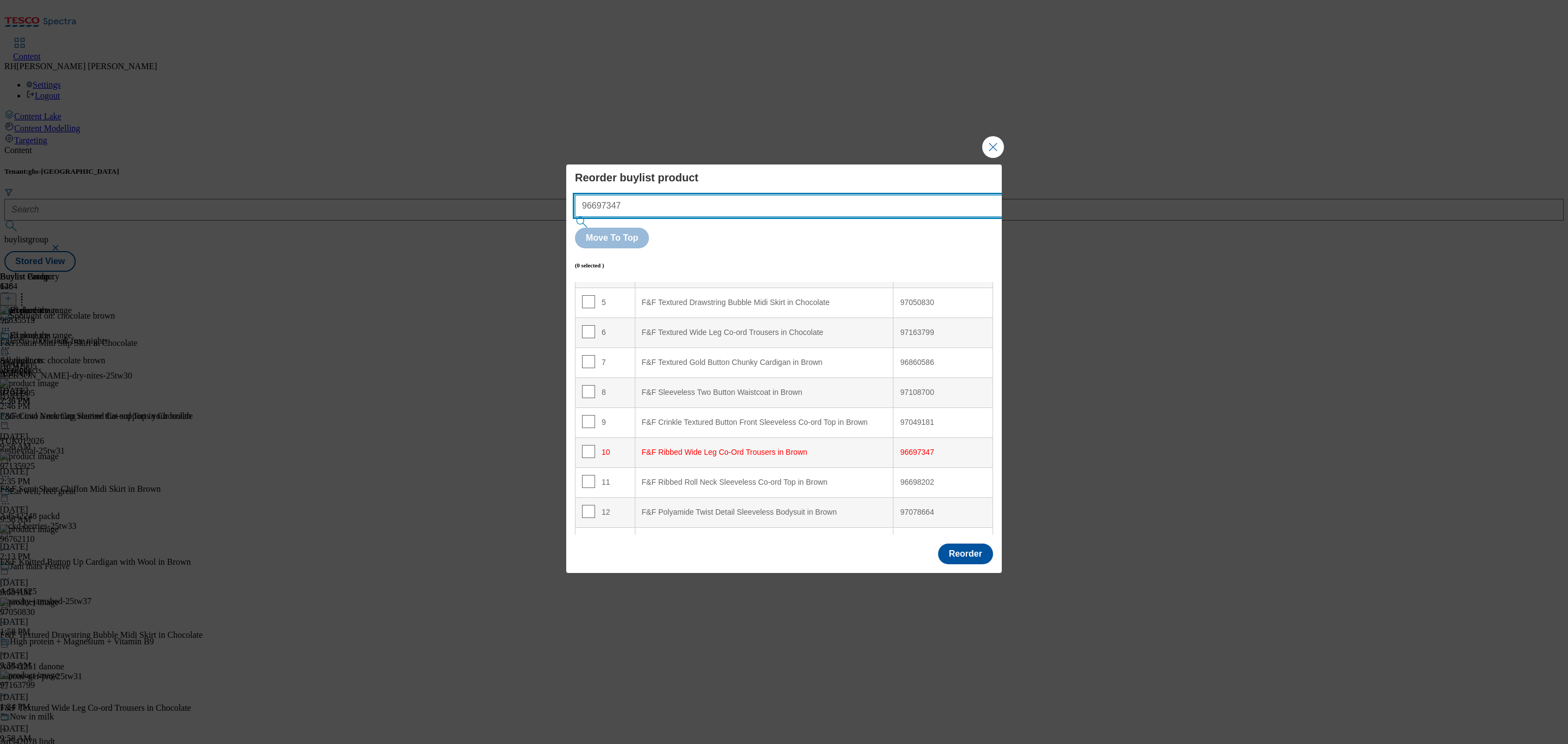
drag, startPoint x: 679, startPoint y: 229, endPoint x: 415, endPoint y: 228, distance: 264.0
click at [415, 228] on div "Reorder buylist product 96697347 Move To Top (0 selected ) Index Product Name T…" at bounding box center [784, 372] width 1568 height 744
paste input "852918"
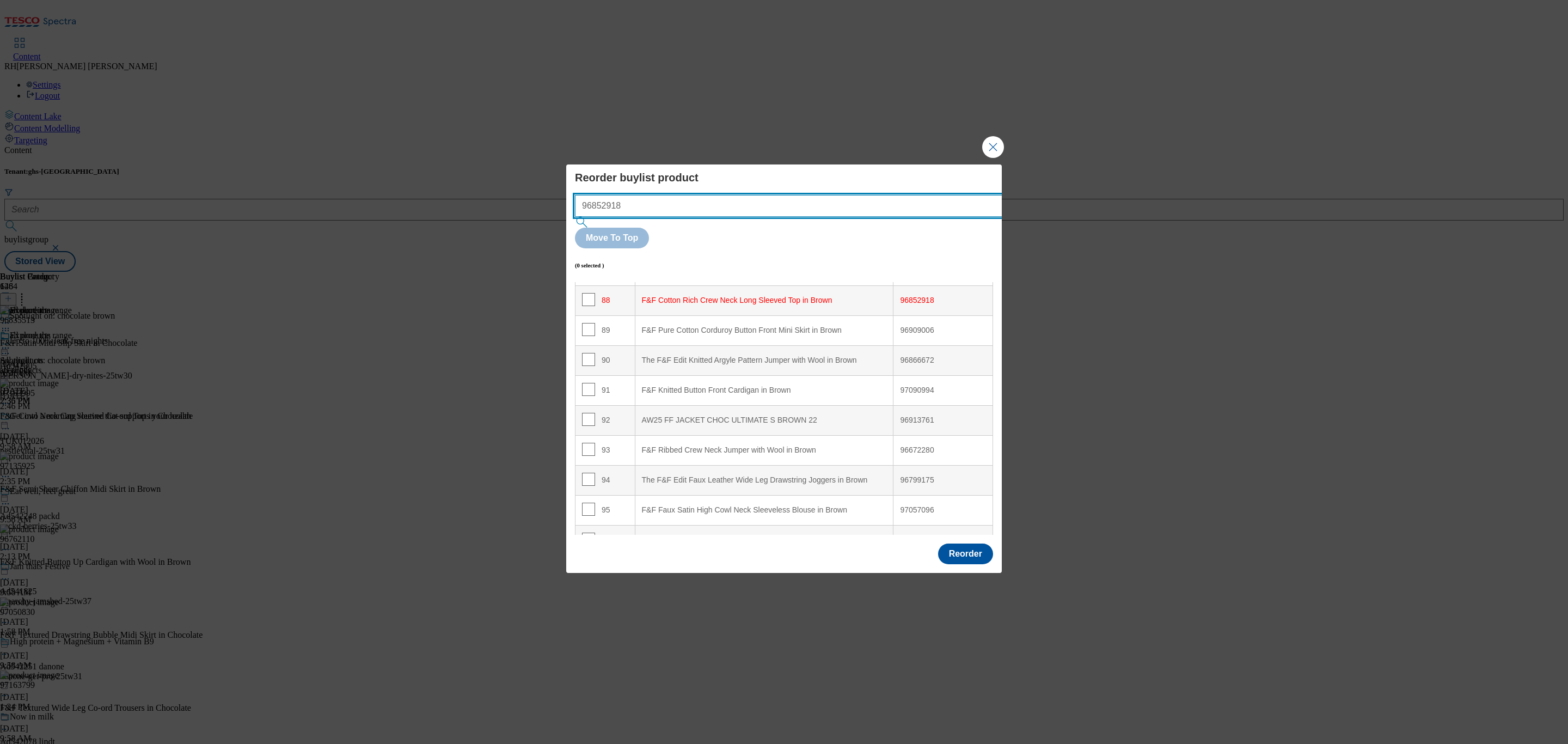
scroll to position [2646, 0]
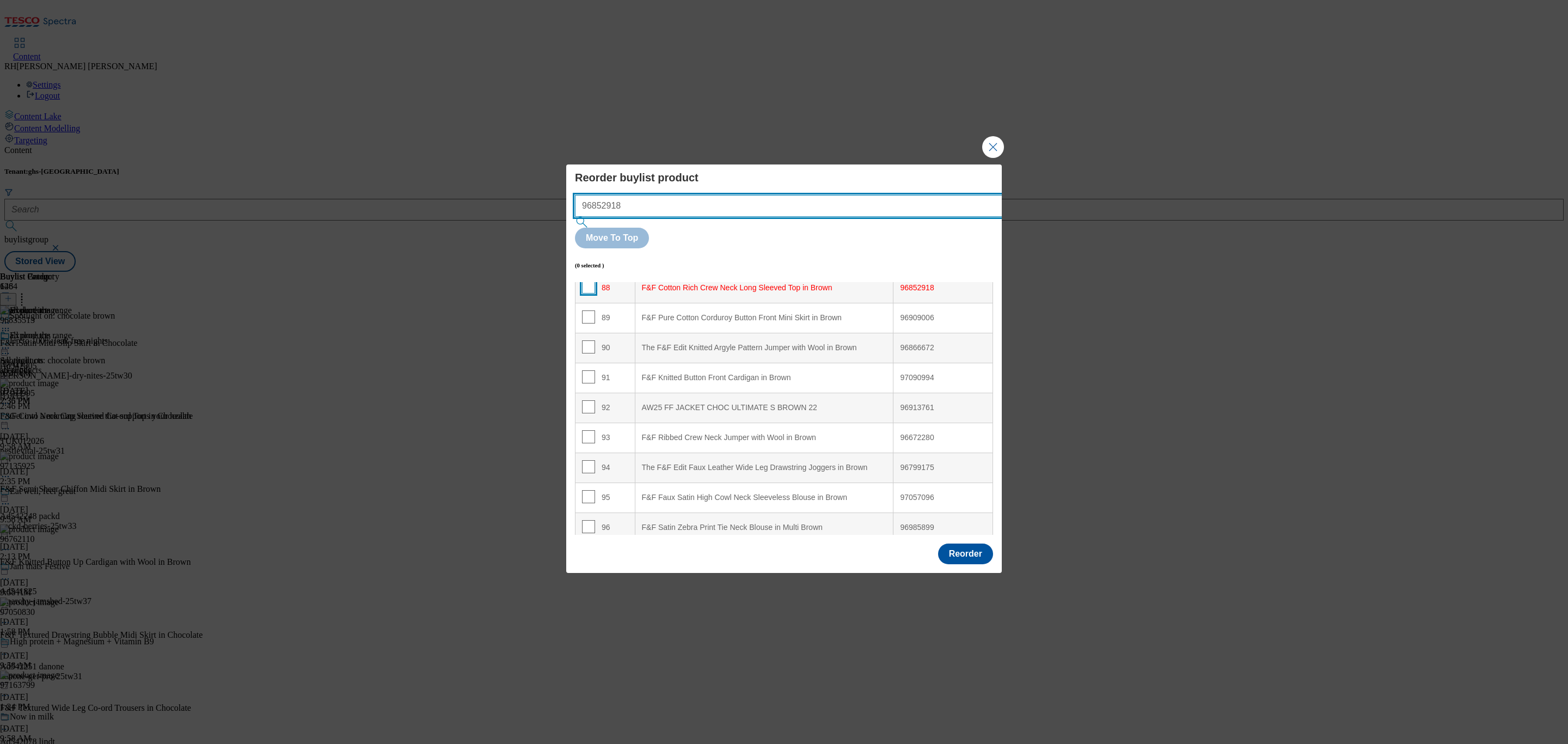
type input "96852918"
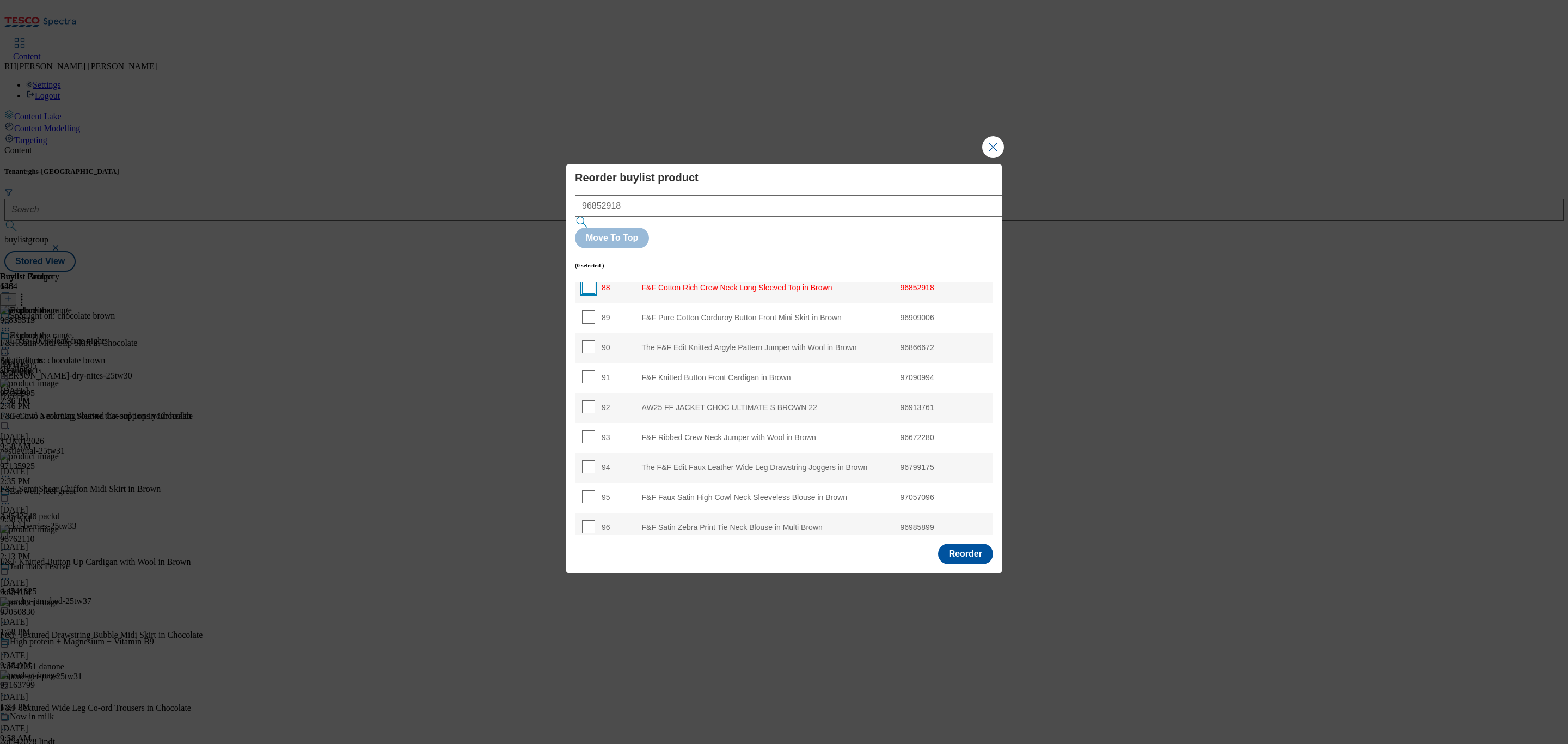
click at [590, 281] on input "Modal" at bounding box center [588, 287] width 13 height 13
checkbox input "true"
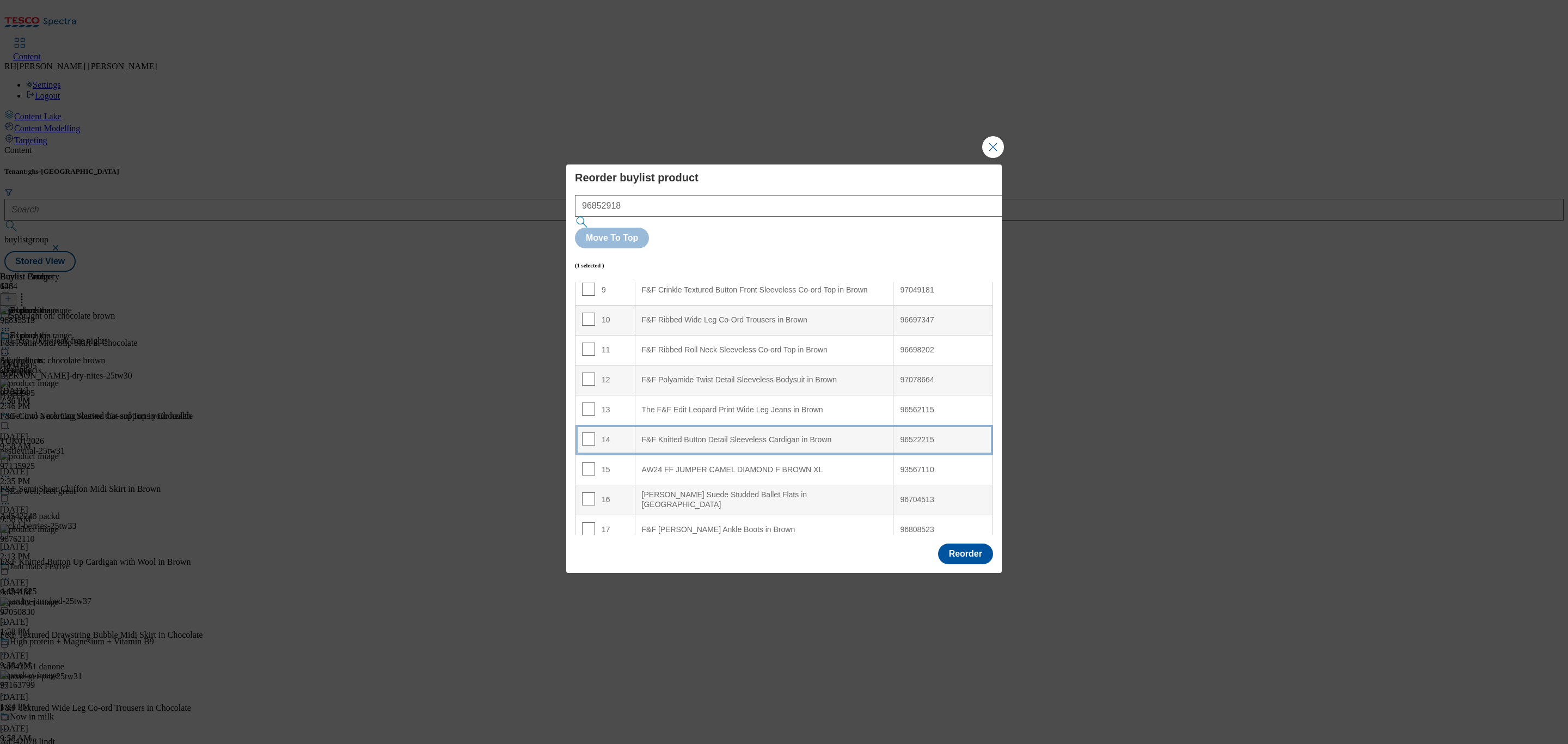
click at [795, 436] on div "F&F Knitted Button Detail Sleeveless Cardigan in Brown" at bounding box center [765, 440] width 245 height 10
click at [586, 432] on input "Modal" at bounding box center [588, 439] width 13 height 13
checkbox input "false"
click at [980, 543] on button "Reorder" at bounding box center [965, 553] width 55 height 21
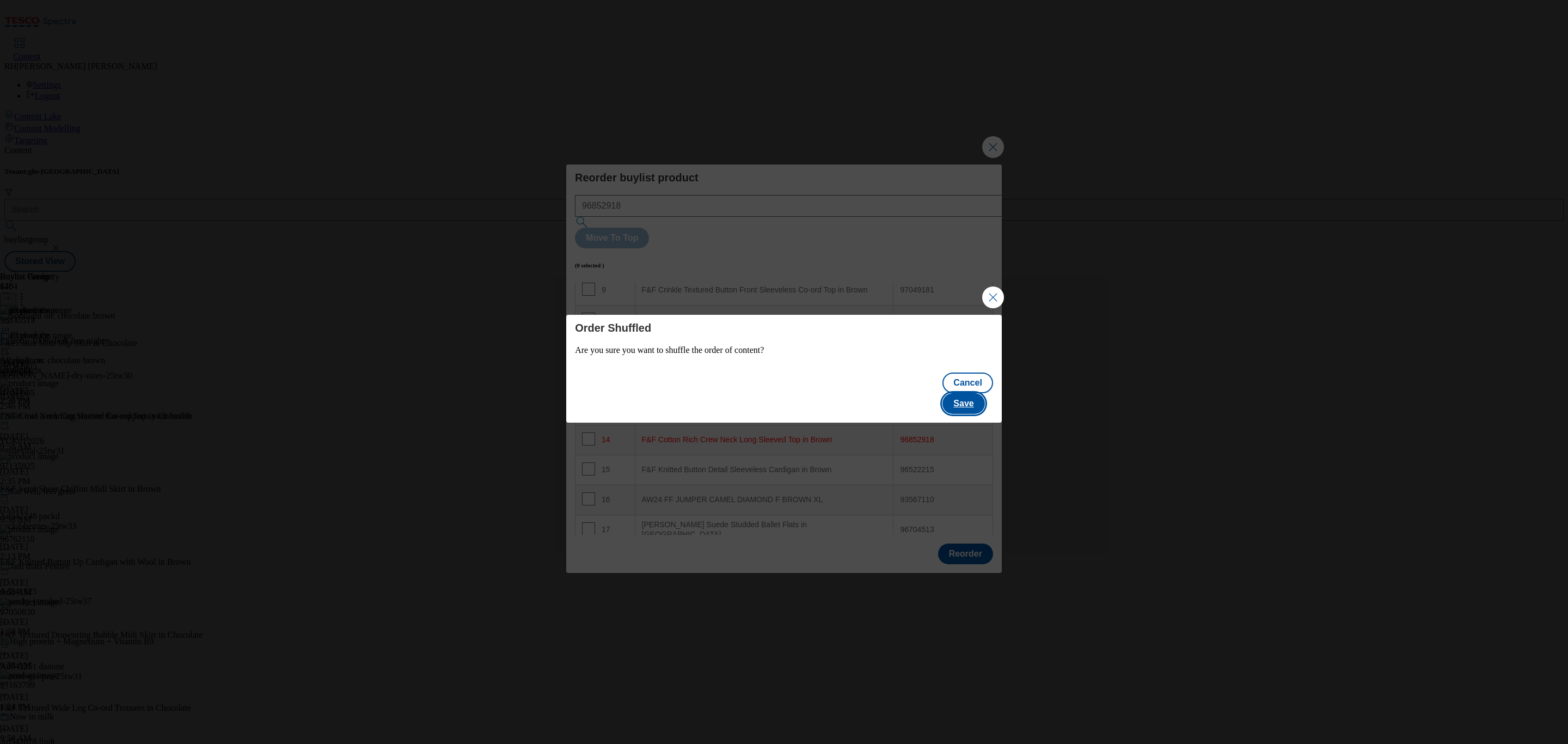
click at [982, 395] on button "Save" at bounding box center [964, 403] width 42 height 21
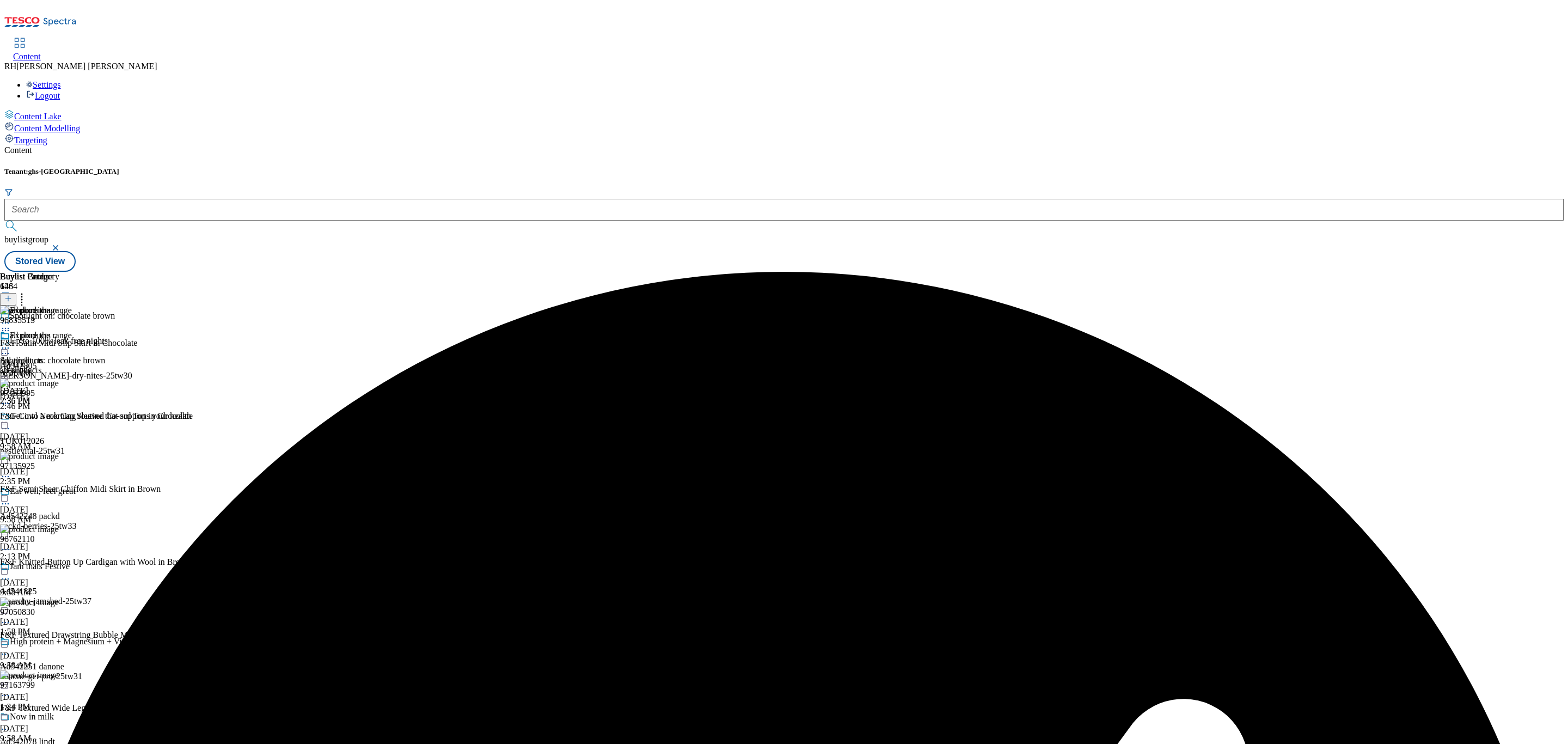
click at [11, 343] on icon at bounding box center [5, 348] width 11 height 11
click at [50, 364] on button "Edit" at bounding box center [36, 370] width 29 height 12
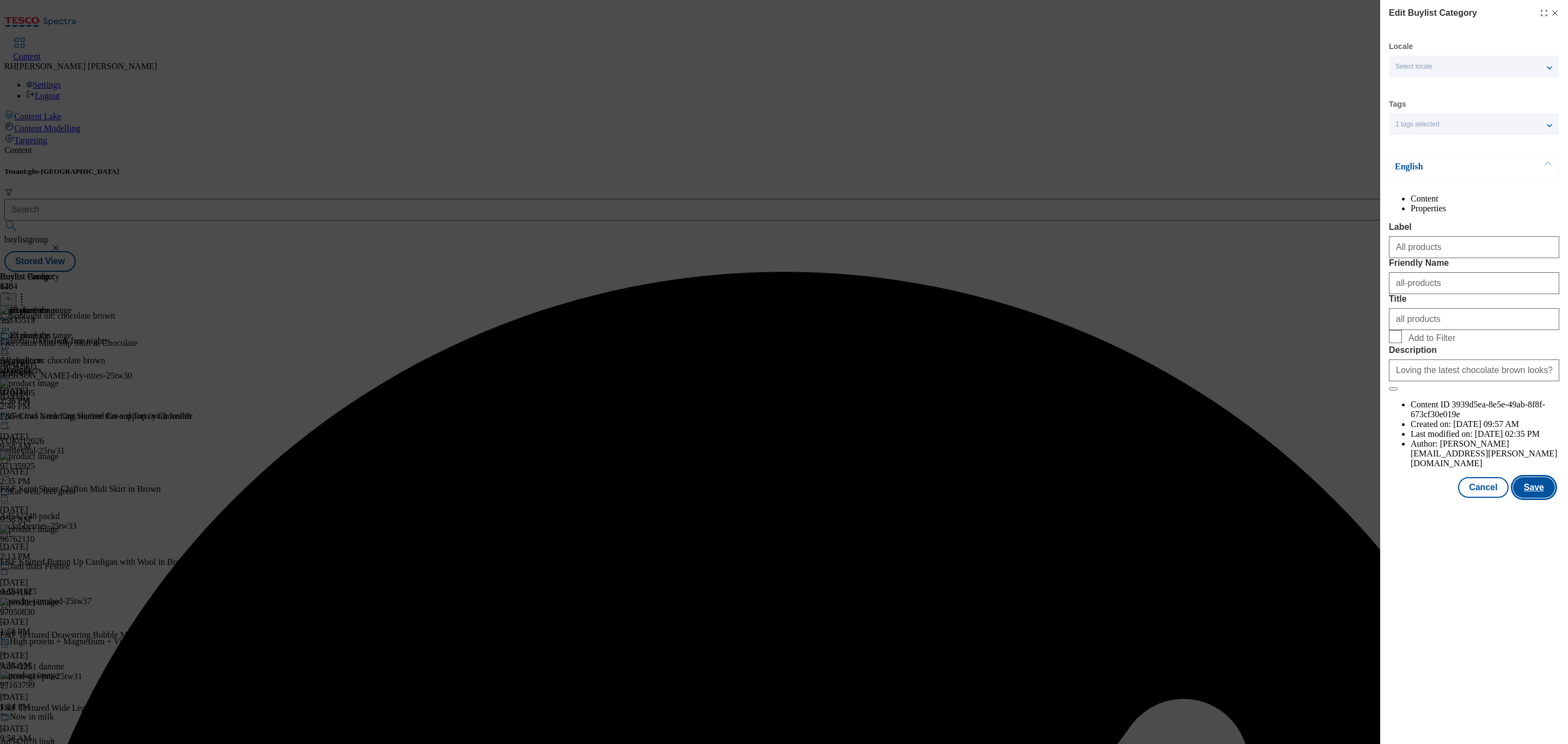
click at [1539, 498] on button "Save" at bounding box center [1534, 487] width 42 height 21
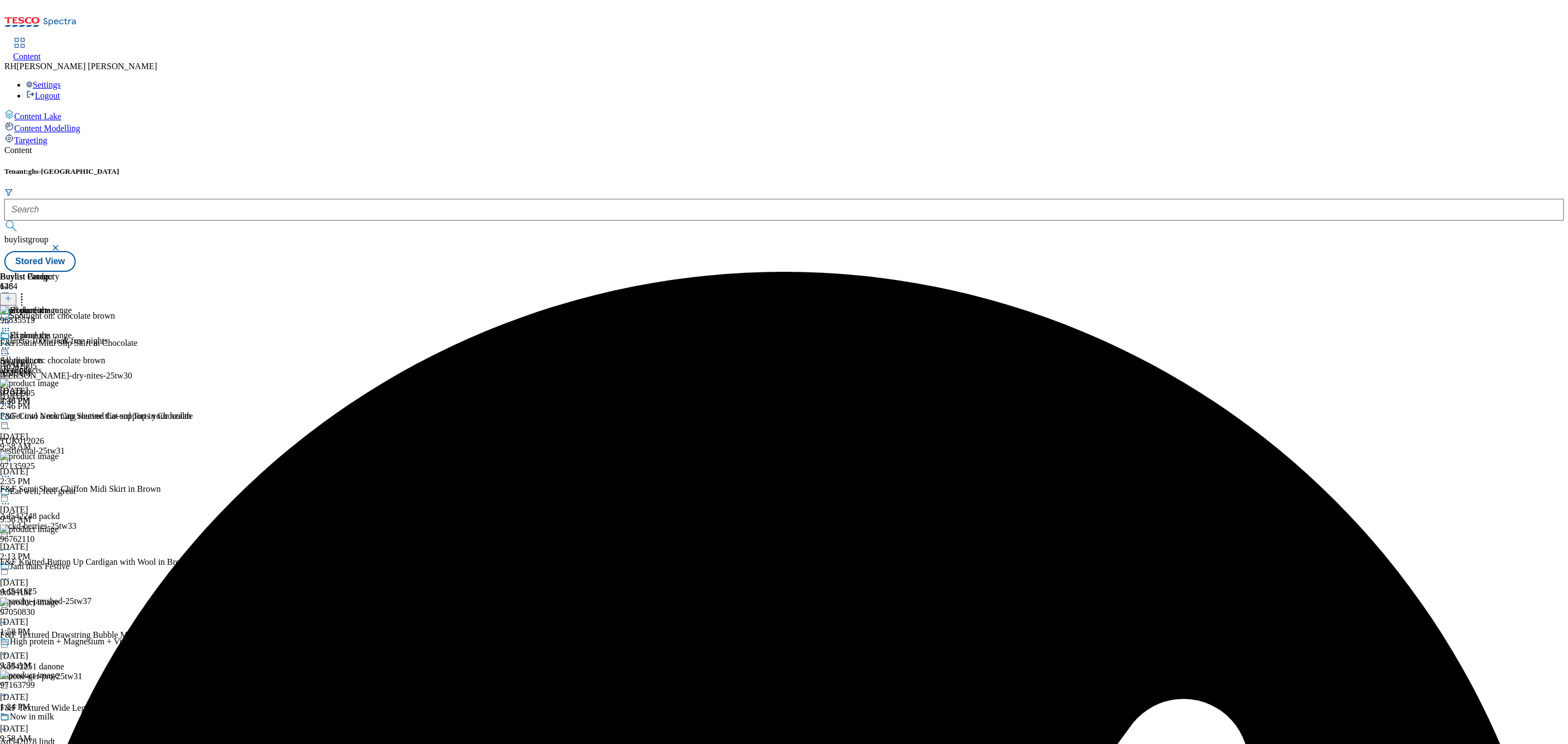
click at [11, 343] on icon at bounding box center [5, 348] width 11 height 11
click at [60, 417] on span "Preview" at bounding box center [46, 421] width 26 height 9
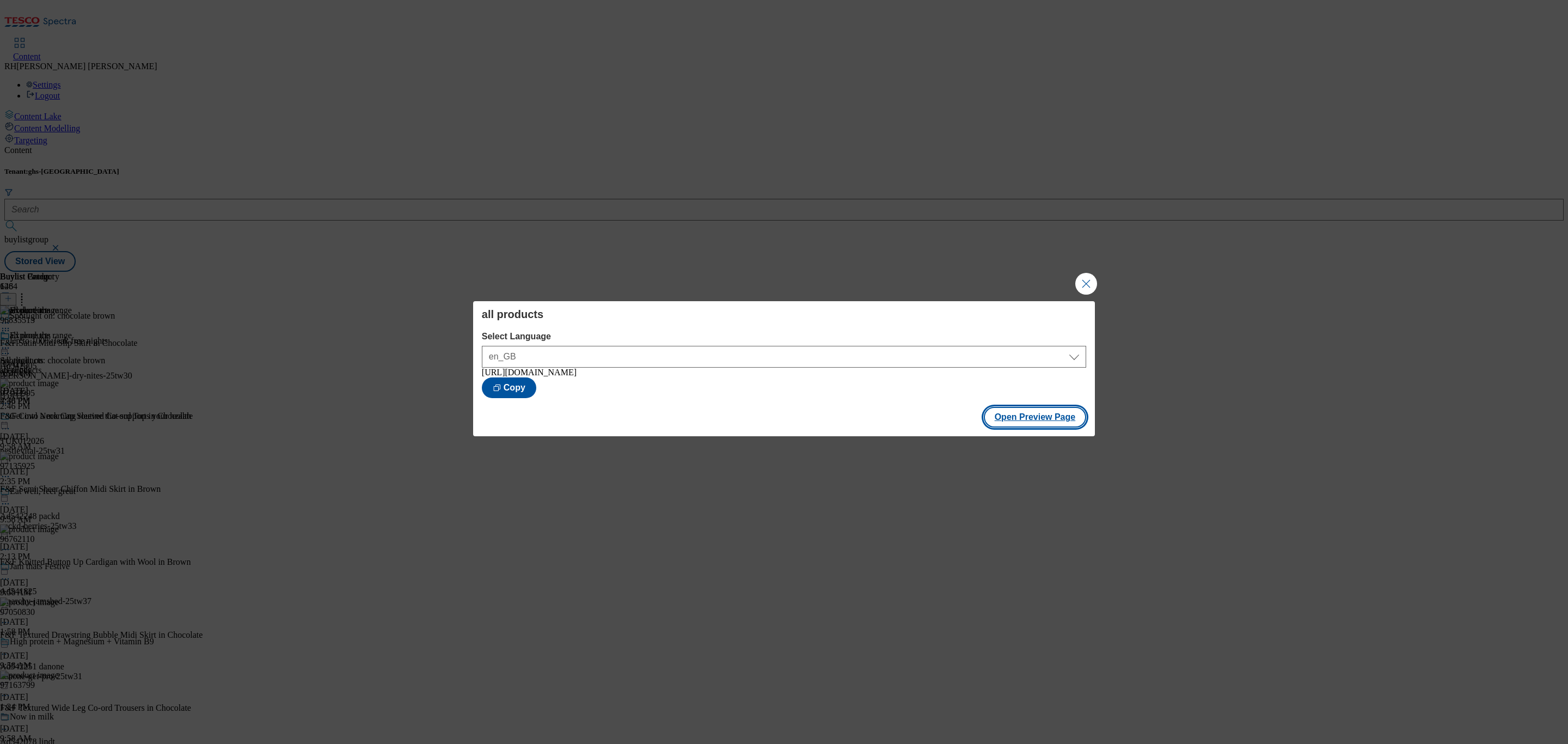
click at [1028, 427] on button "Open Preview Page" at bounding box center [1035, 417] width 103 height 21
click at [1090, 278] on button "Close Modal" at bounding box center [1086, 284] width 22 height 22
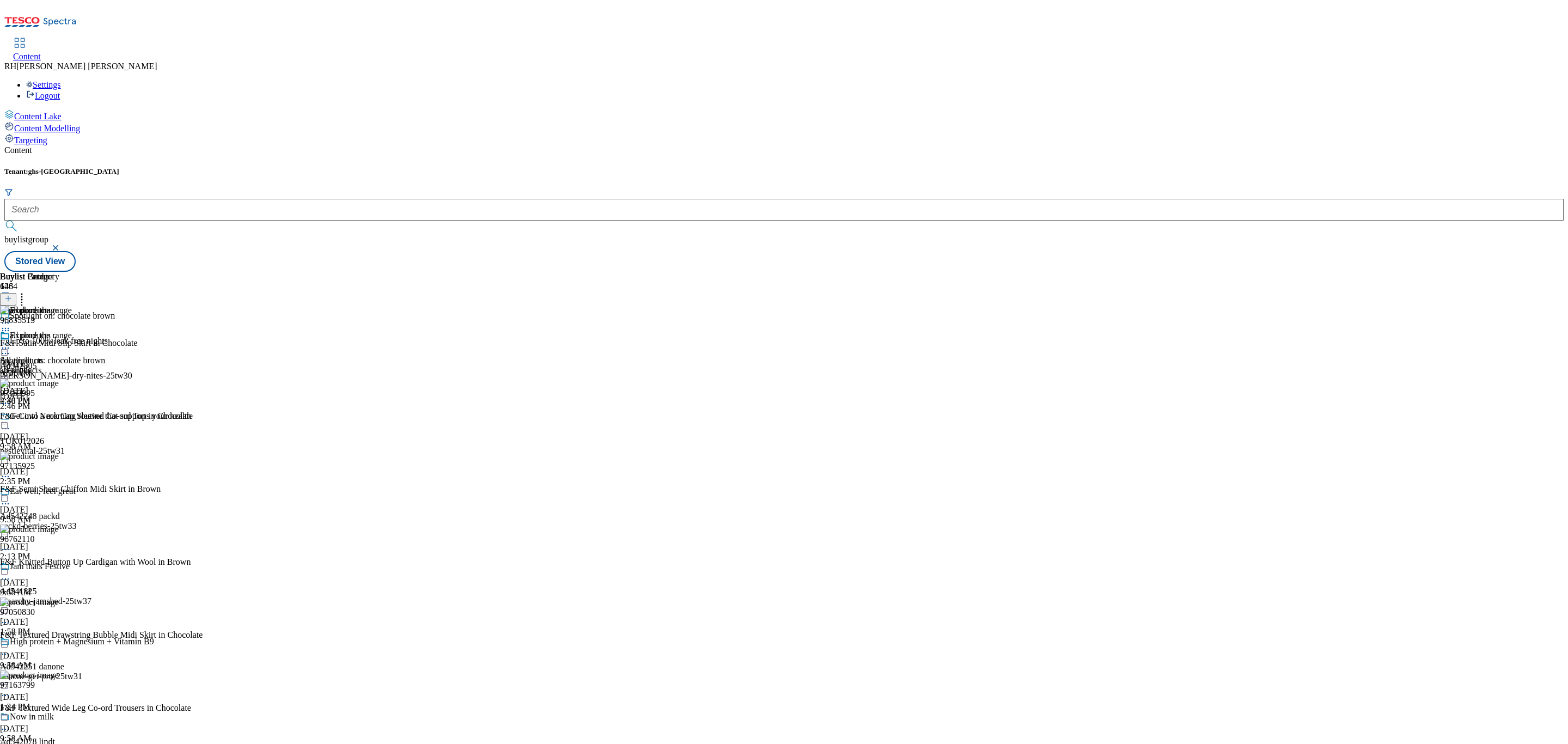
click at [11, 343] on icon at bounding box center [5, 348] width 11 height 11
click at [58, 455] on span "Publish" at bounding box center [46, 459] width 24 height 9
